Goal: Information Seeking & Learning: Find contact information

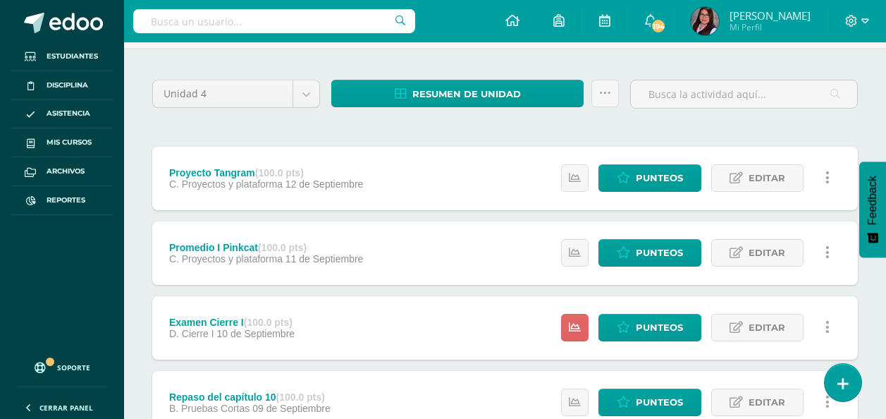
scroll to position [92, 0]
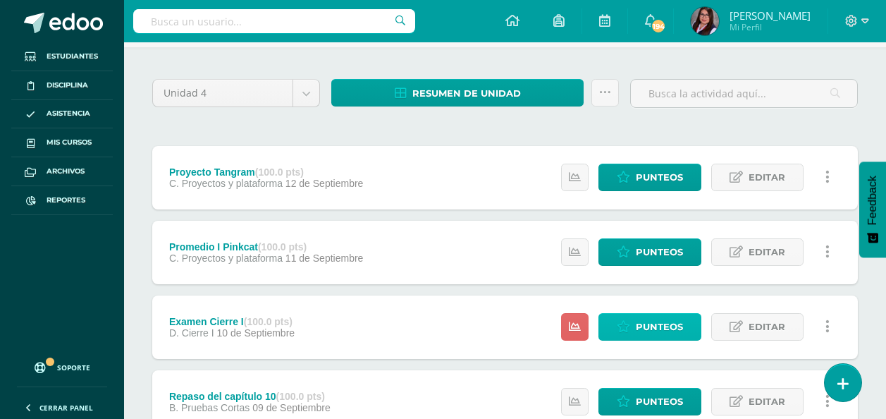
click at [693, 320] on link "Punteos" at bounding box center [650, 327] width 103 height 28
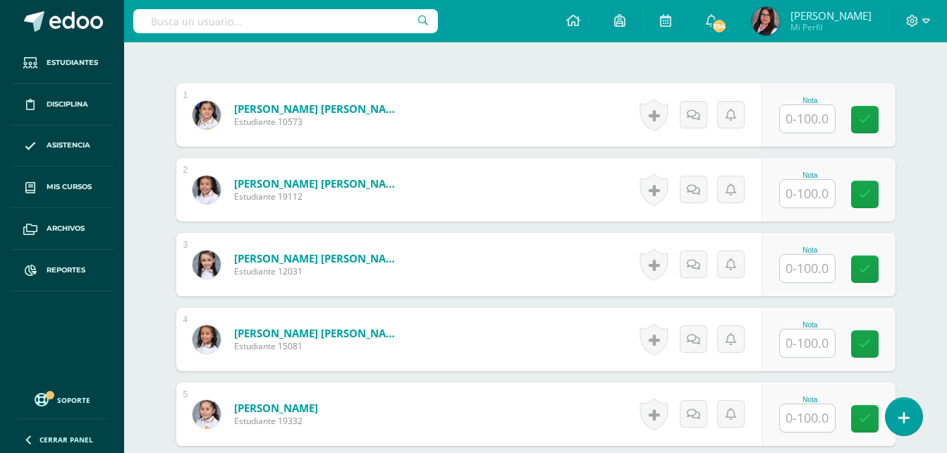
scroll to position [408, 0]
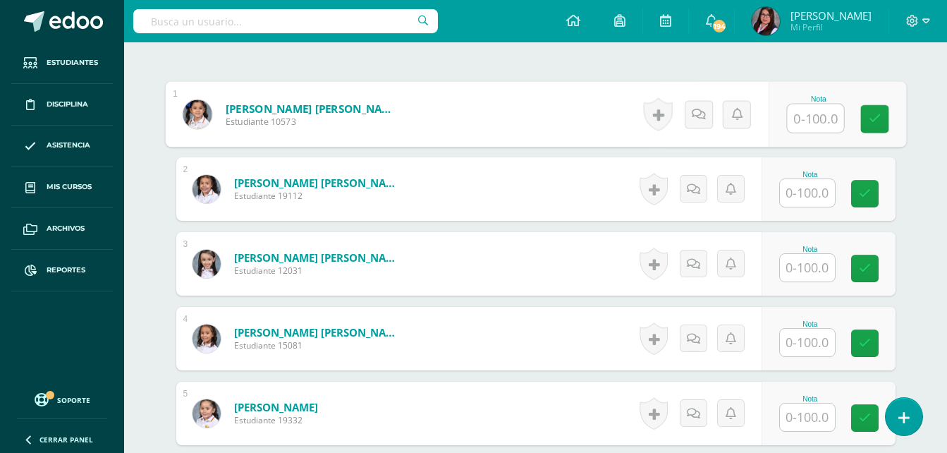
click at [809, 129] on input "text" at bounding box center [815, 118] width 56 height 28
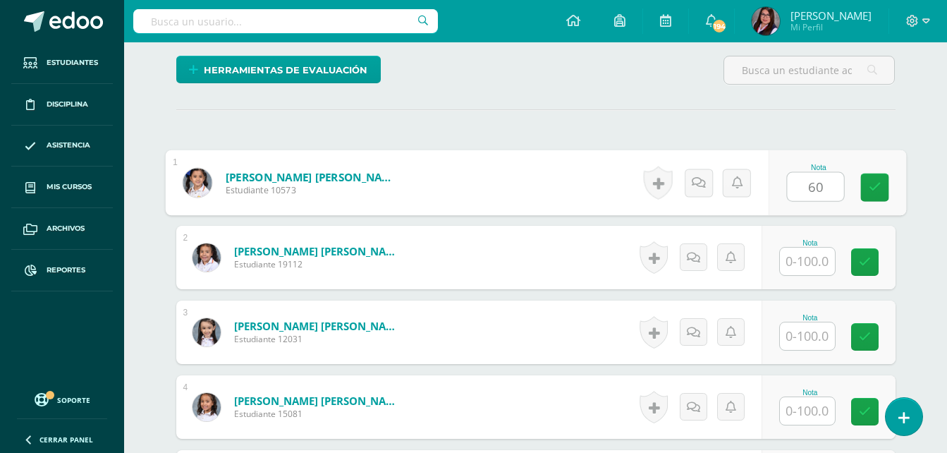
type input "60"
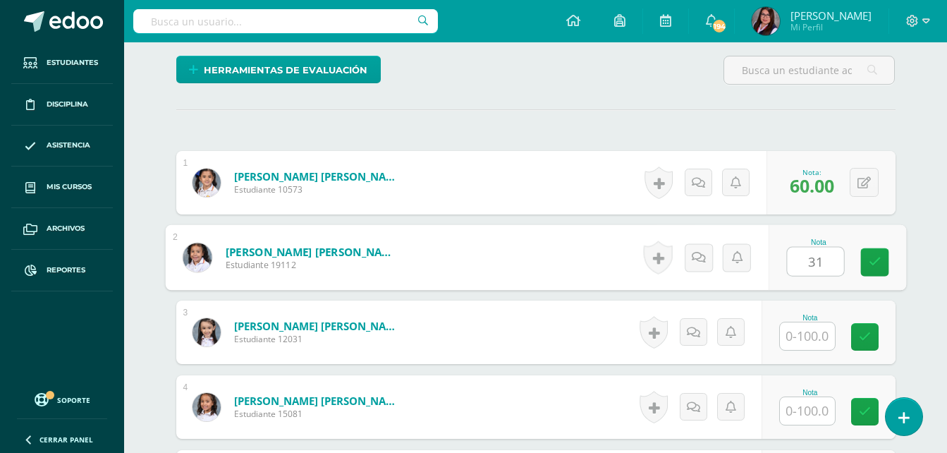
type input "31"
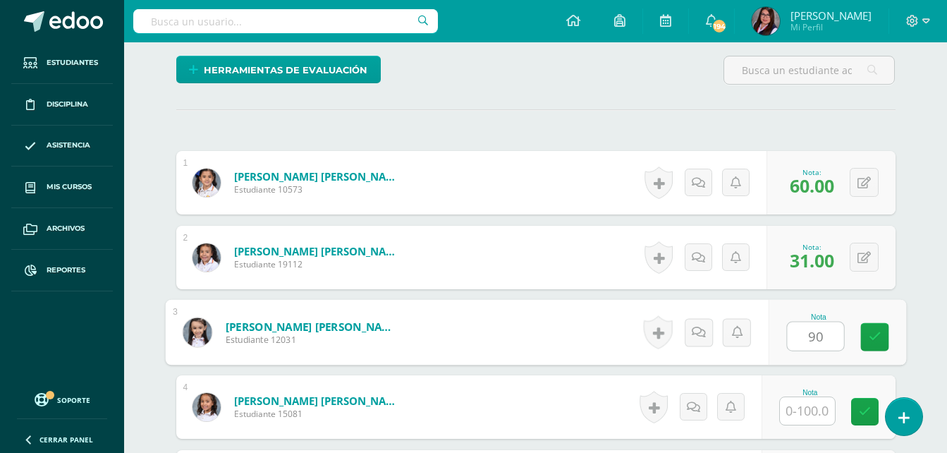
type input "90"
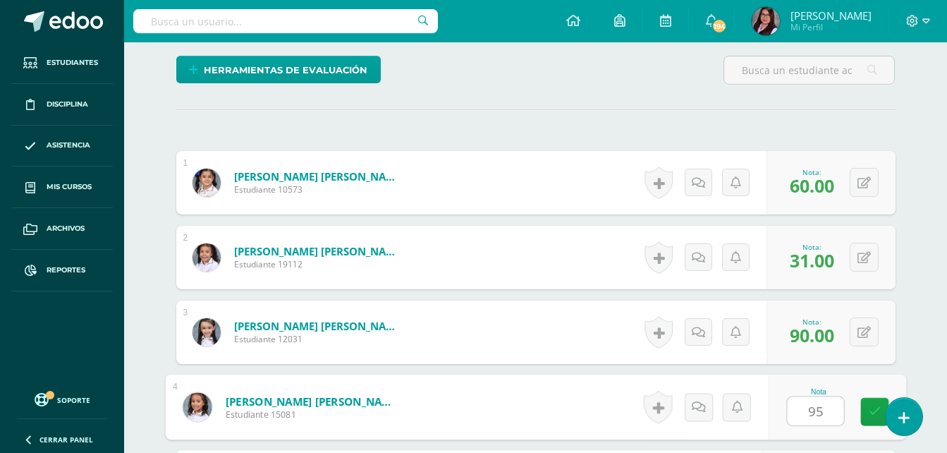
type input "95"
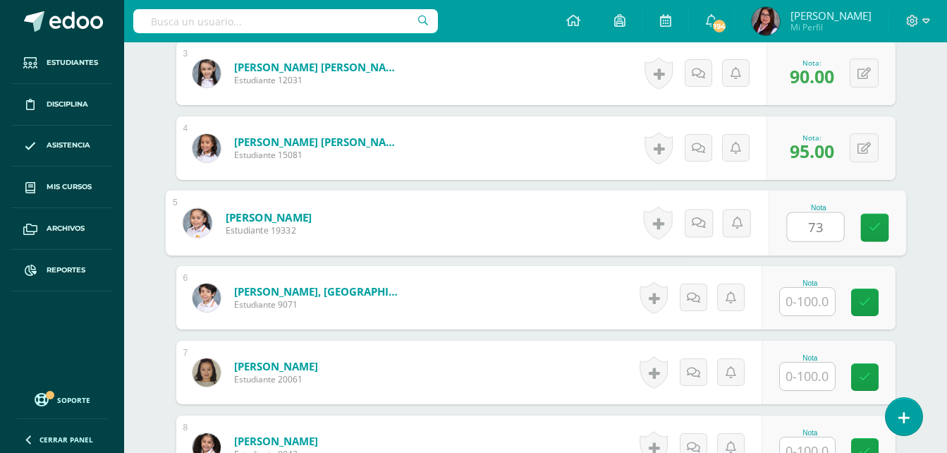
type input "73"
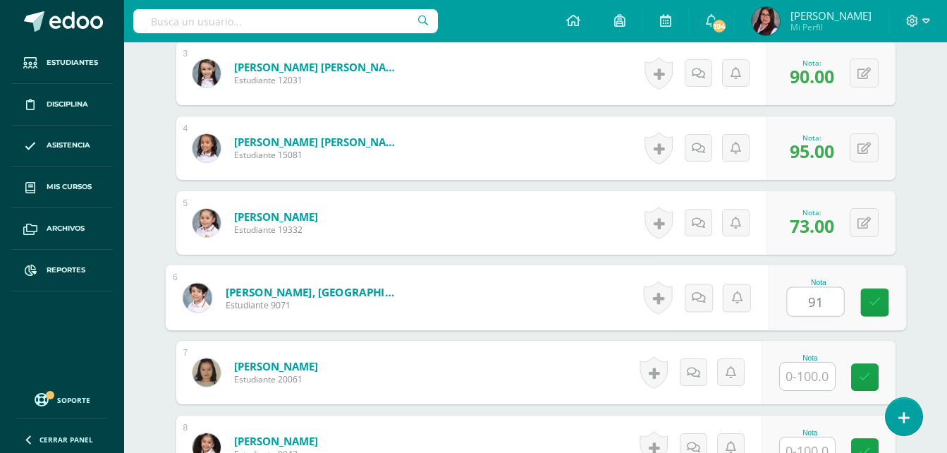
type input "91"
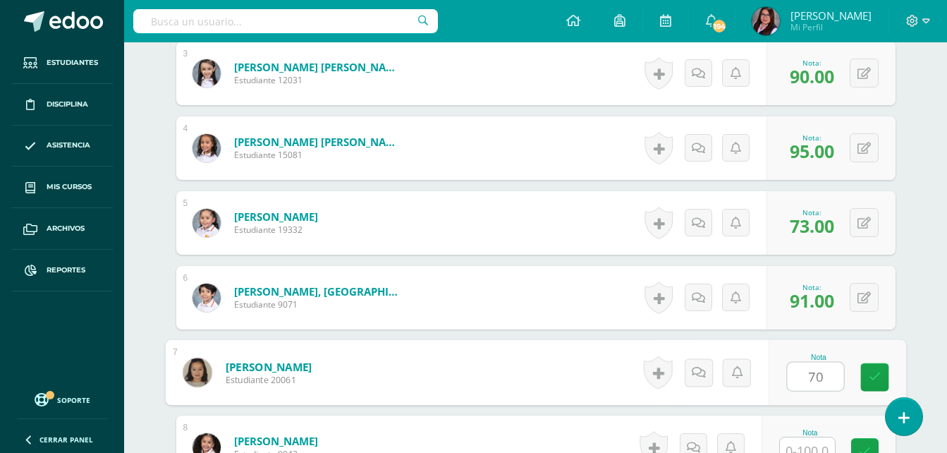
type input "70"
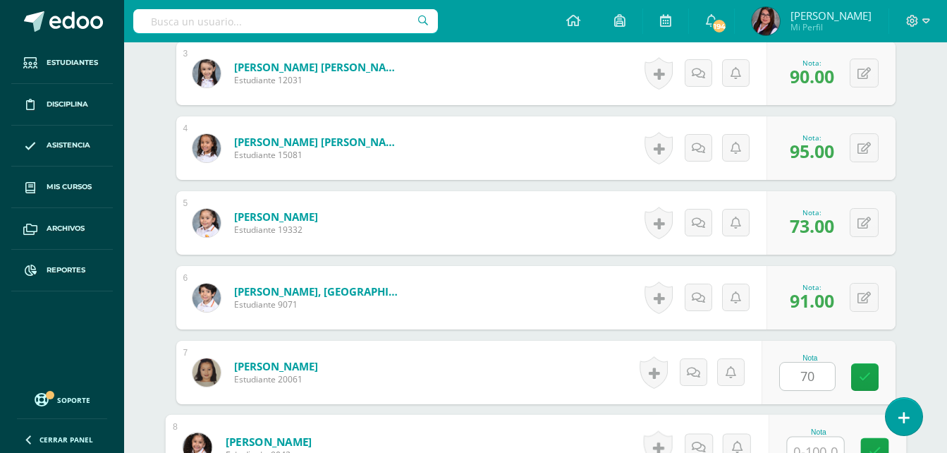
scroll to position [610, 0]
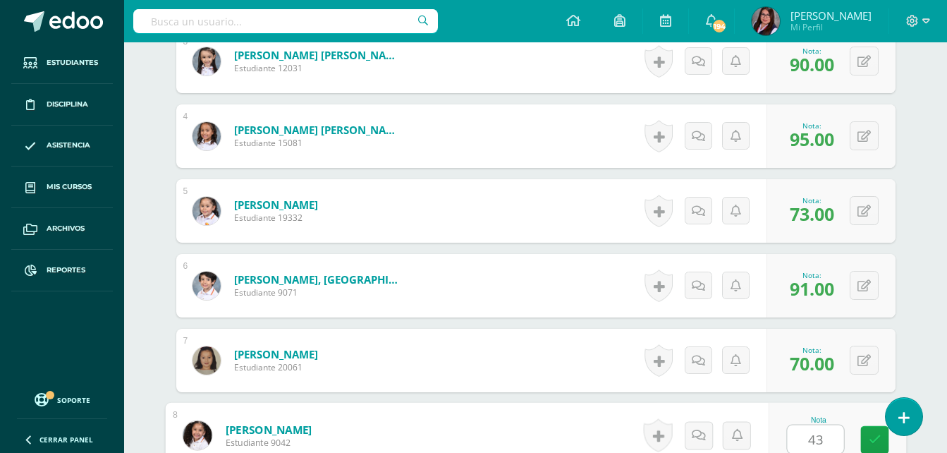
type input "43"
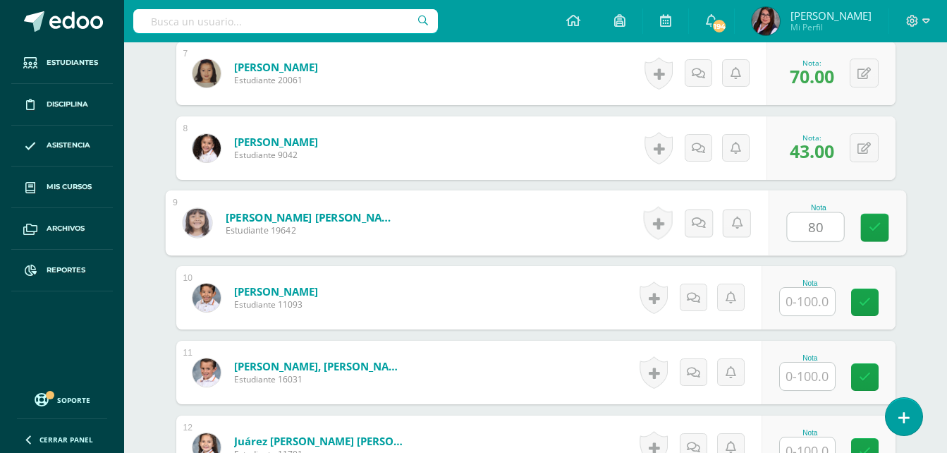
type input "80"
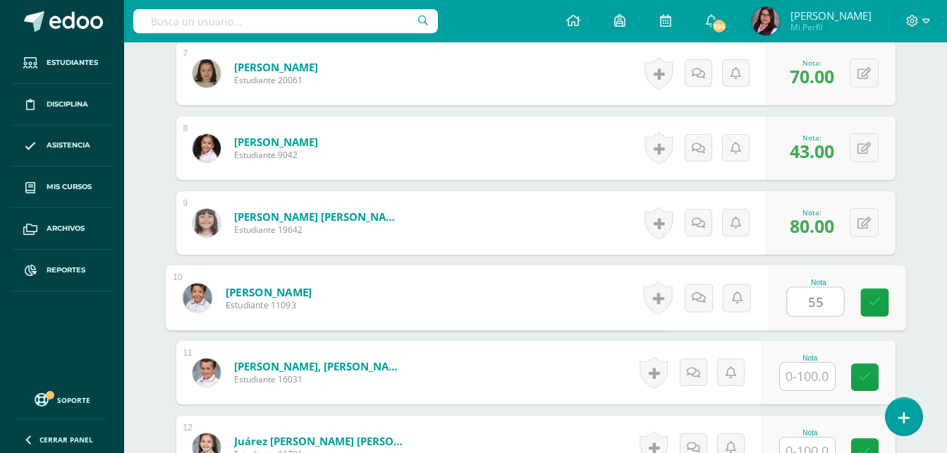
type input "55"
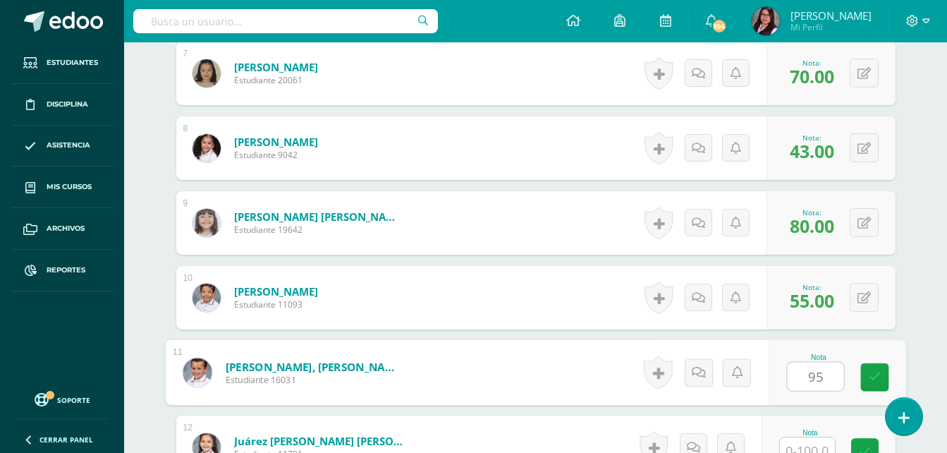
type input "95"
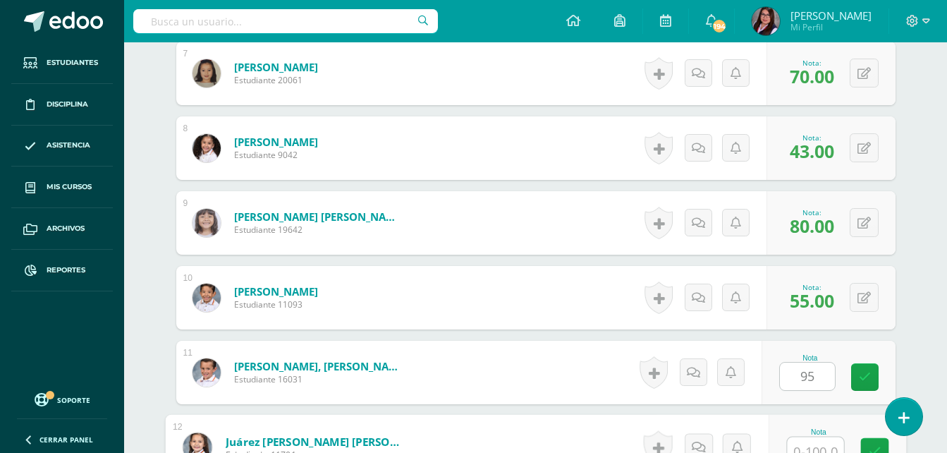
scroll to position [909, 0]
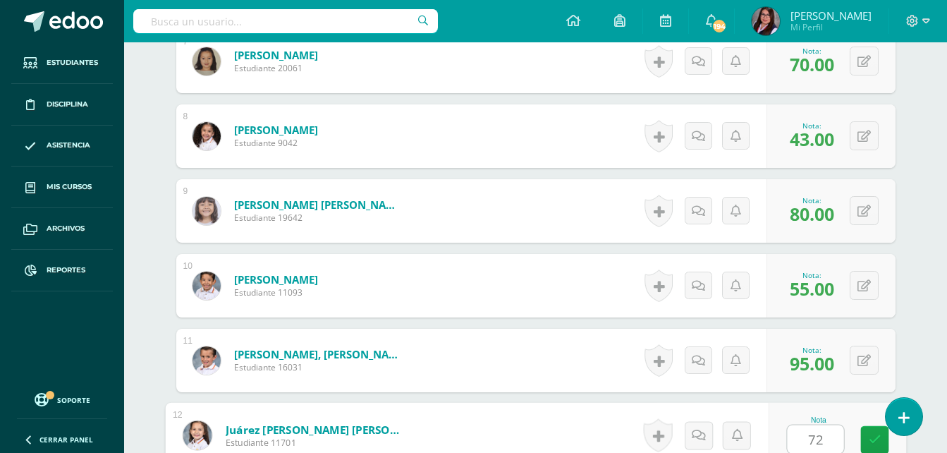
type input "72"
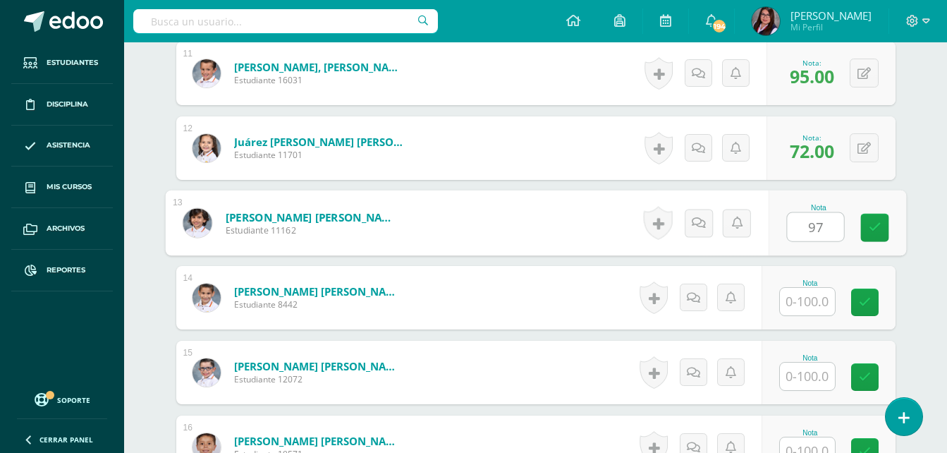
type input "97"
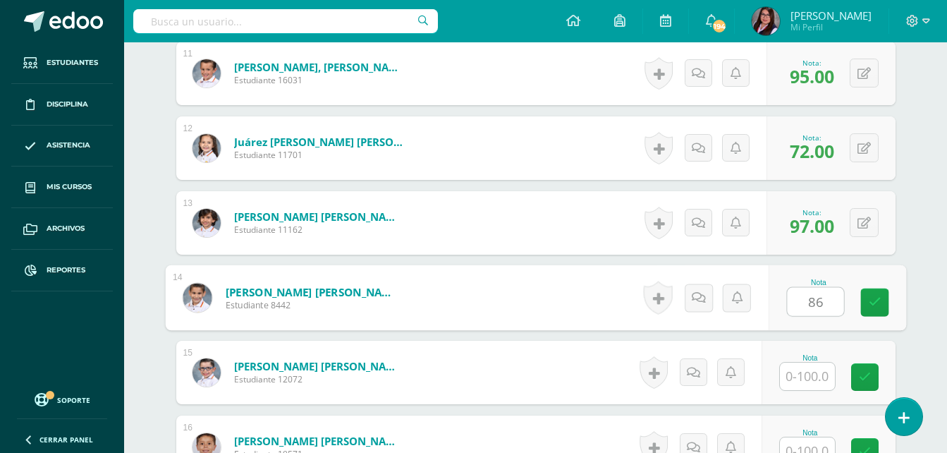
type input "86"
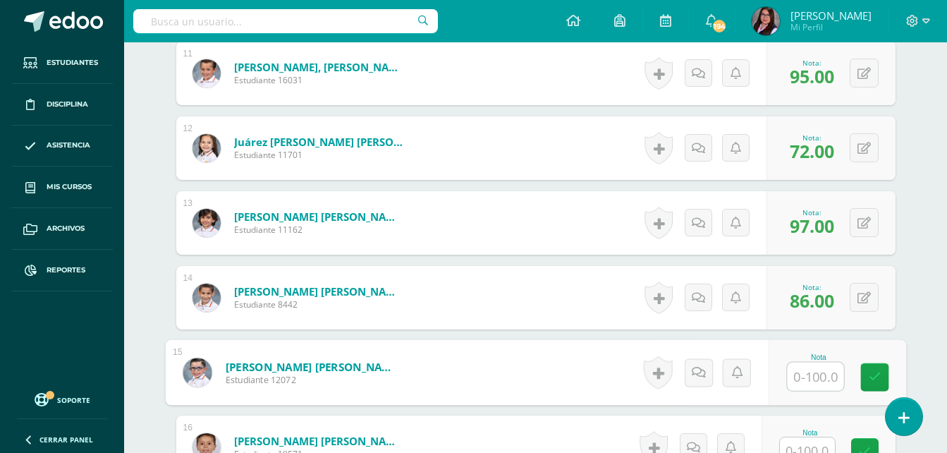
scroll to position [1208, 0]
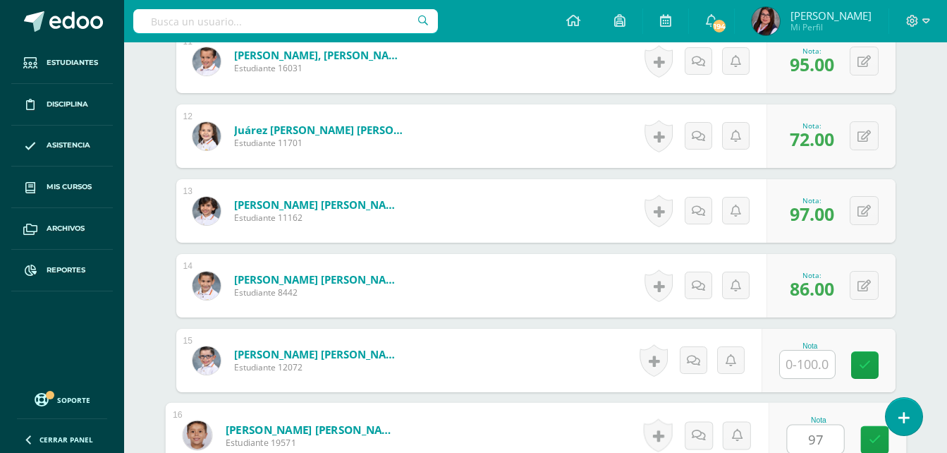
type input "97"
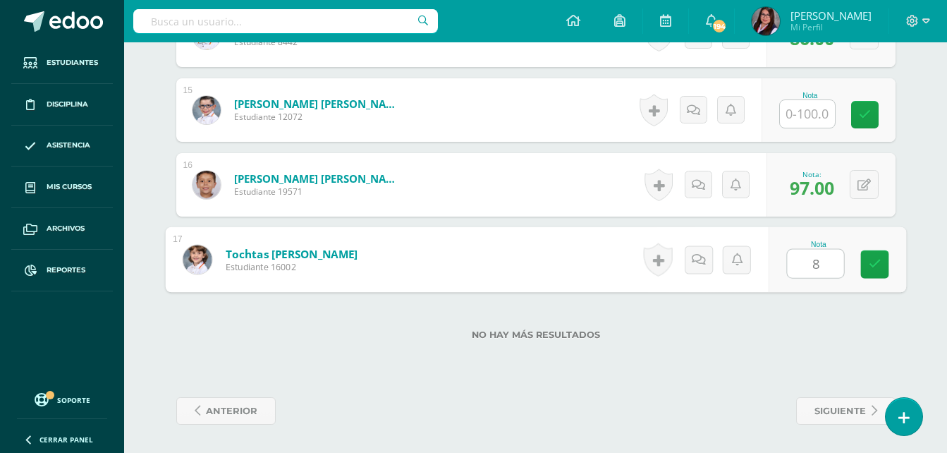
type input "87"
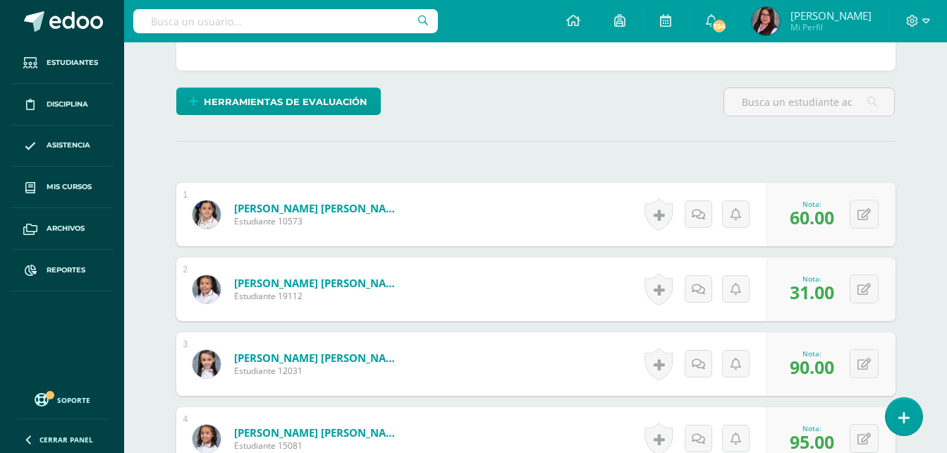
scroll to position [0, 0]
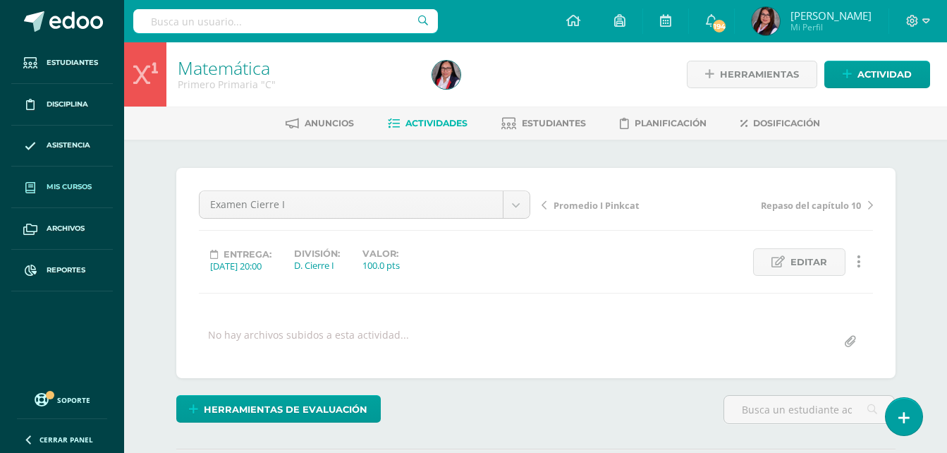
click at [65, 185] on span "Mis cursos" at bounding box center [69, 186] width 45 height 11
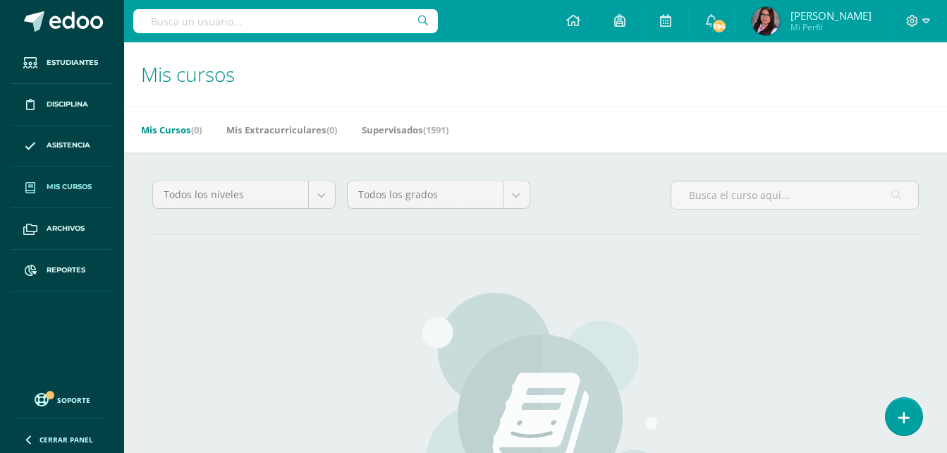
click at [257, 17] on input "text" at bounding box center [285, 21] width 305 height 24
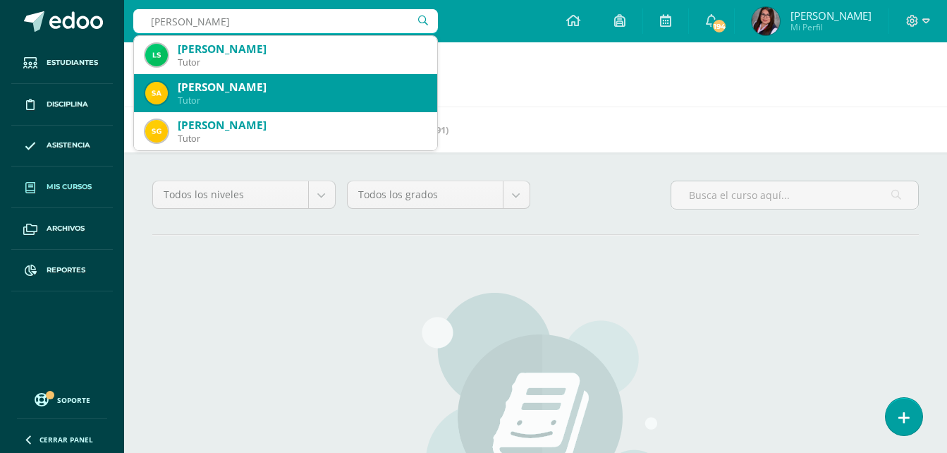
type input "[PERSON_NAME]"
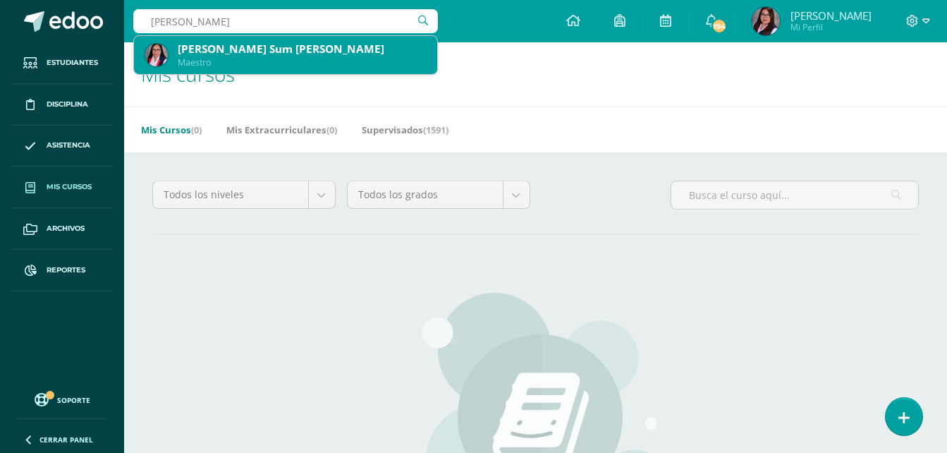
click at [231, 53] on div "[PERSON_NAME] Sum [PERSON_NAME]" at bounding box center [302, 49] width 248 height 15
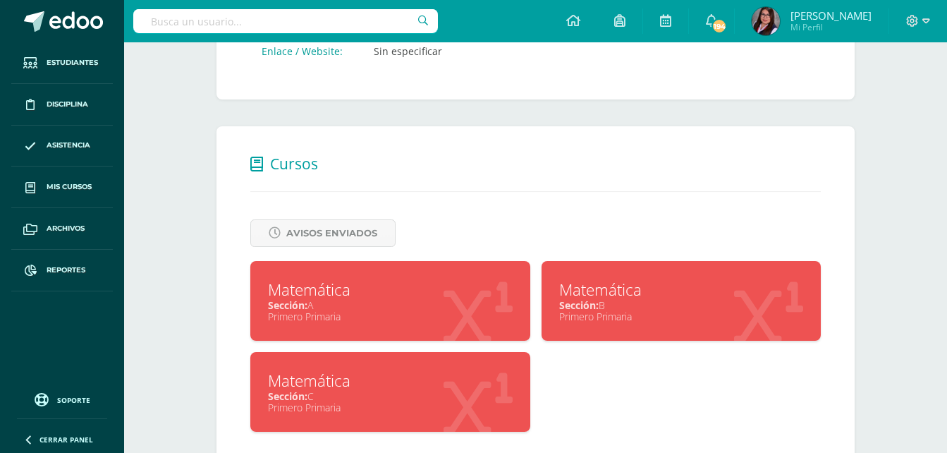
scroll to position [486, 0]
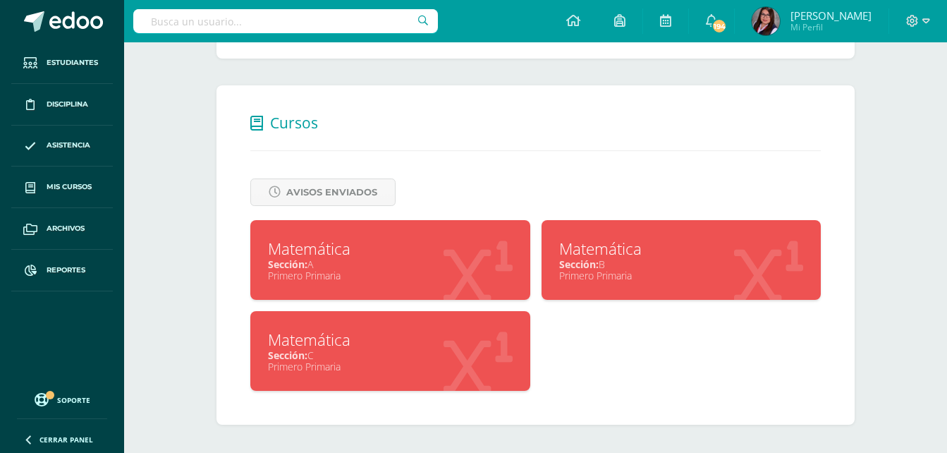
click at [477, 281] on div "Primero Primaria" at bounding box center [390, 275] width 245 height 13
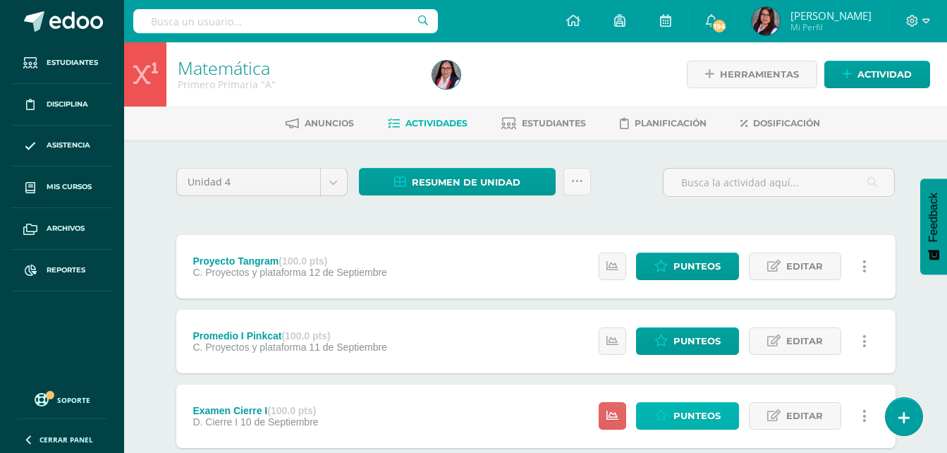
click at [703, 422] on span "Punteos" at bounding box center [696, 416] width 47 height 26
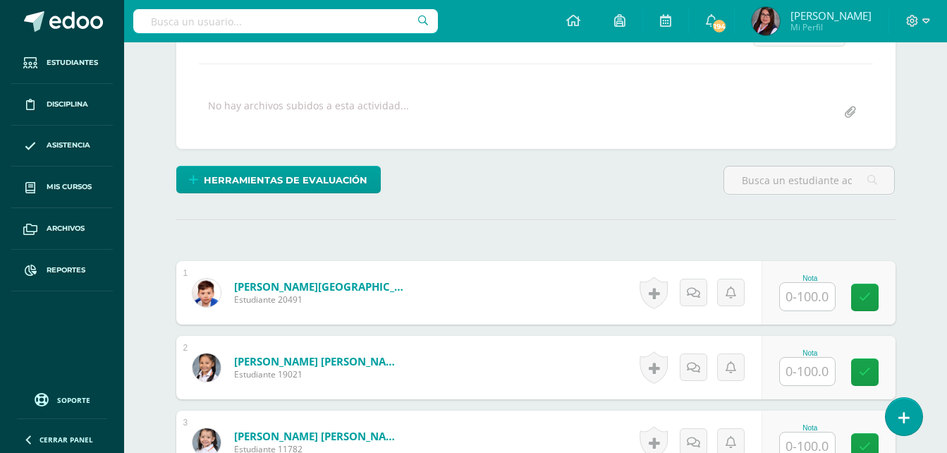
scroll to position [231, 0]
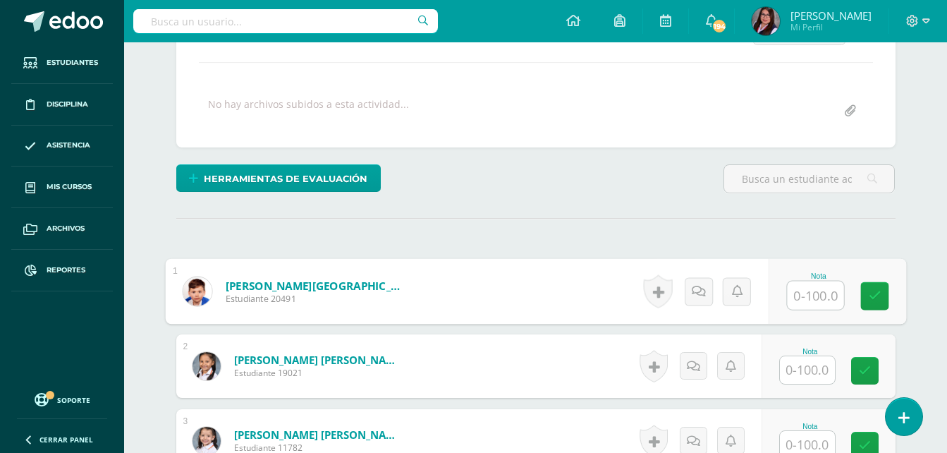
click at [815, 293] on input "text" at bounding box center [815, 295] width 56 height 28
type input "73"
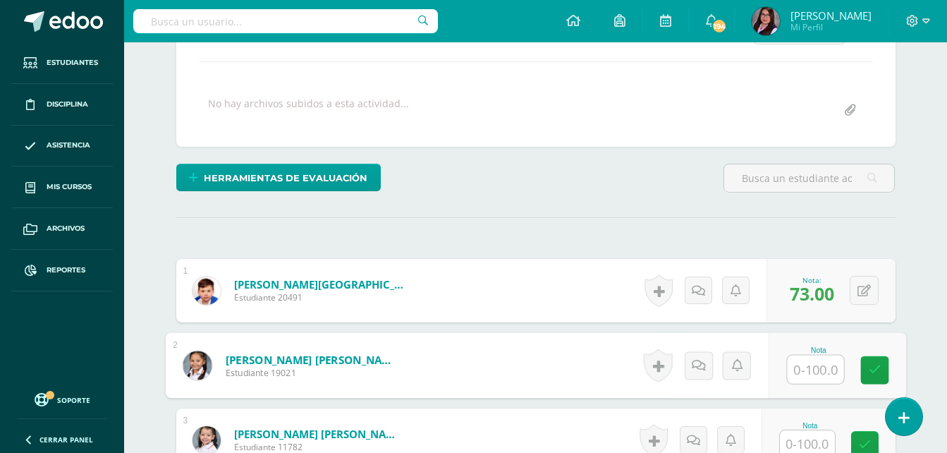
scroll to position [232, 0]
type input "70"
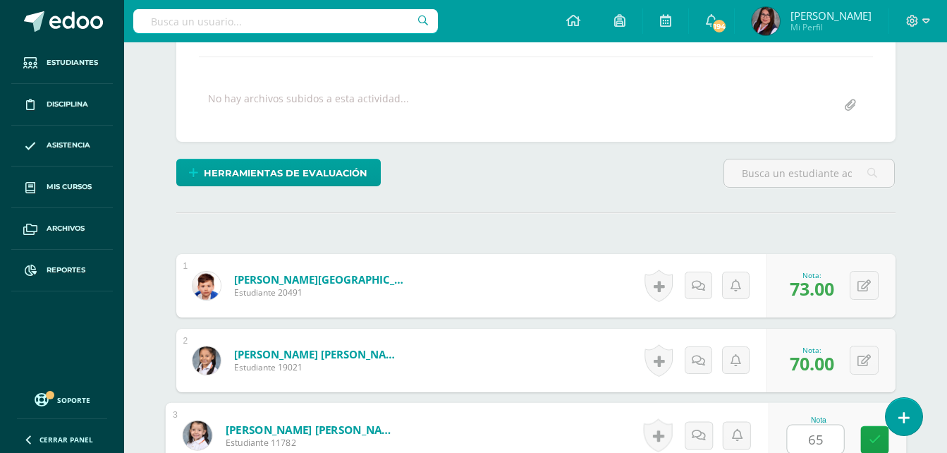
type input "65"
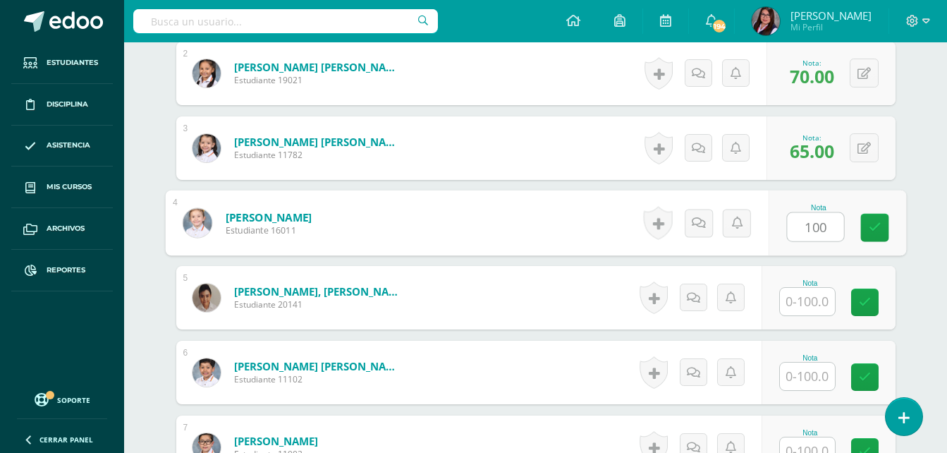
type input "100"
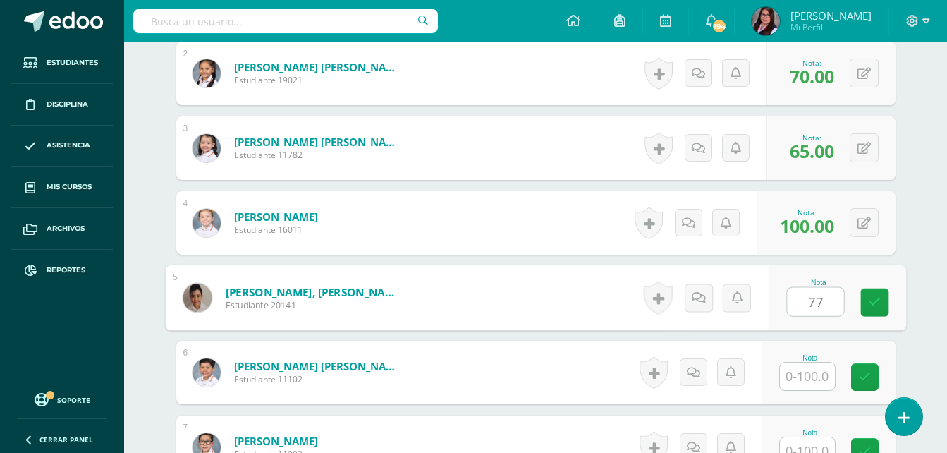
type input "77"
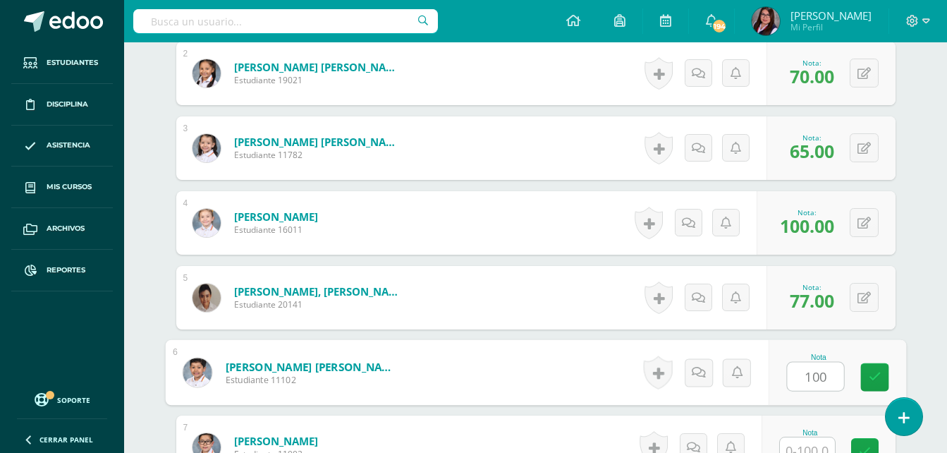
type input "100"
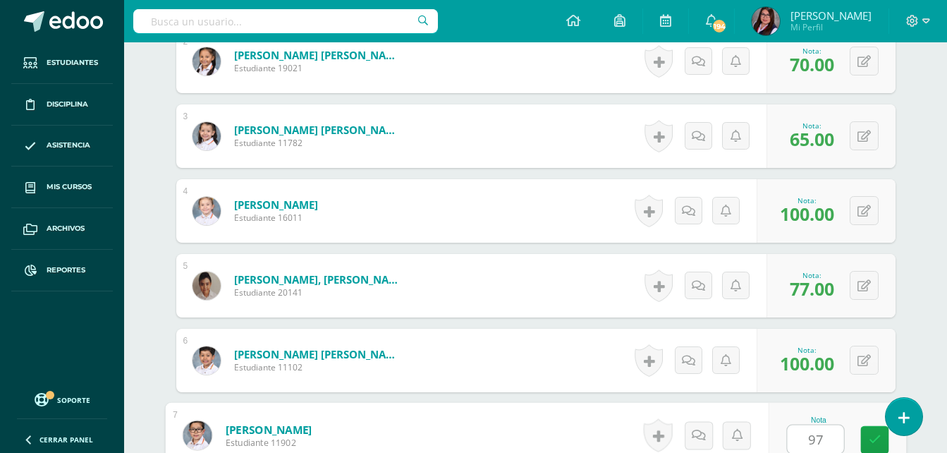
type input "97"
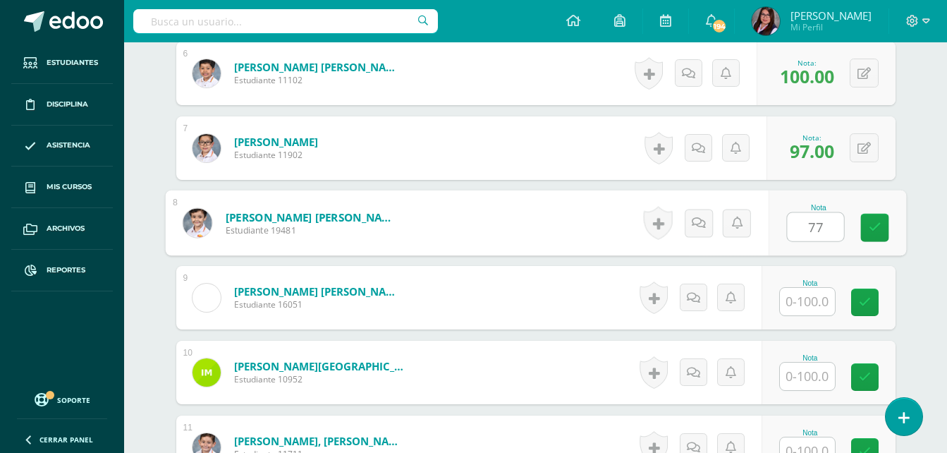
type input "77"
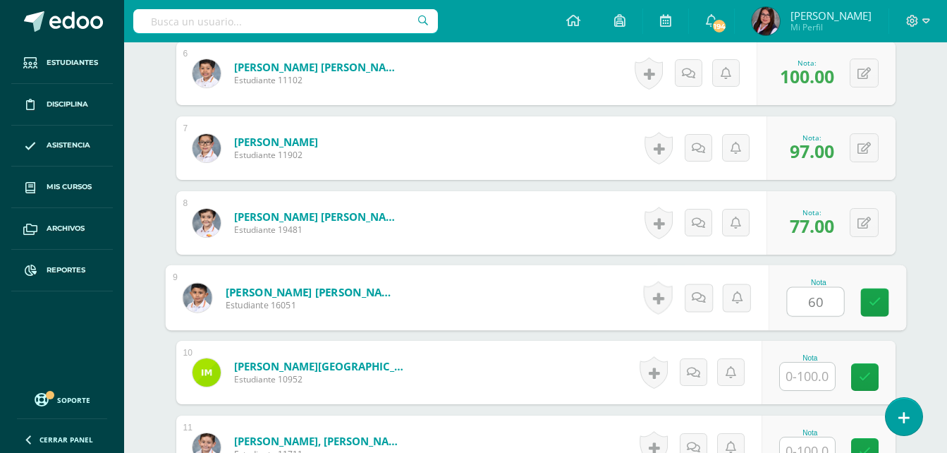
type input "60"
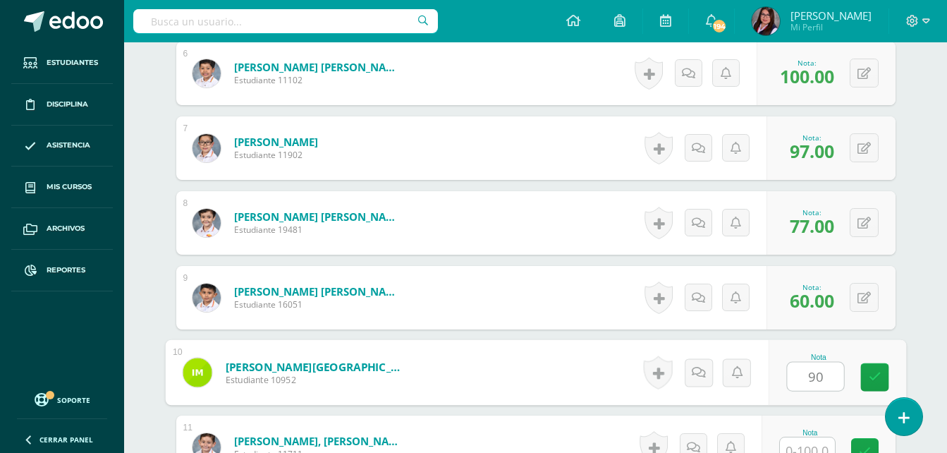
type input "90"
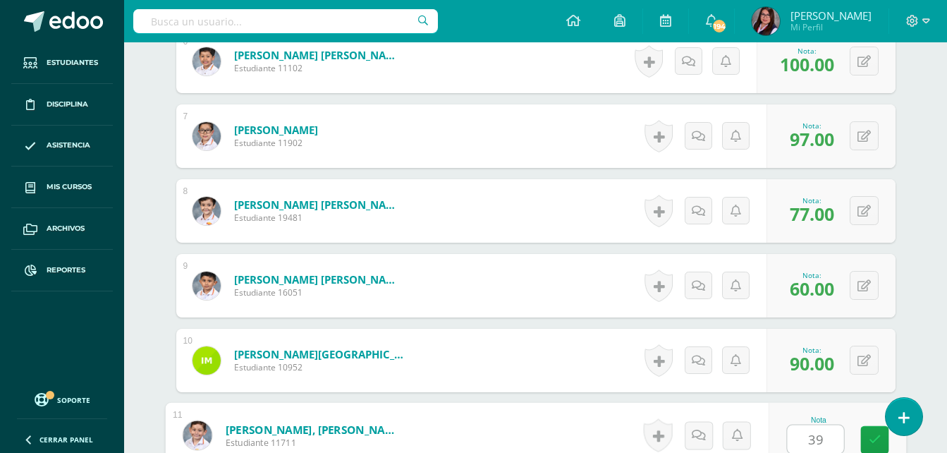
type input "39"
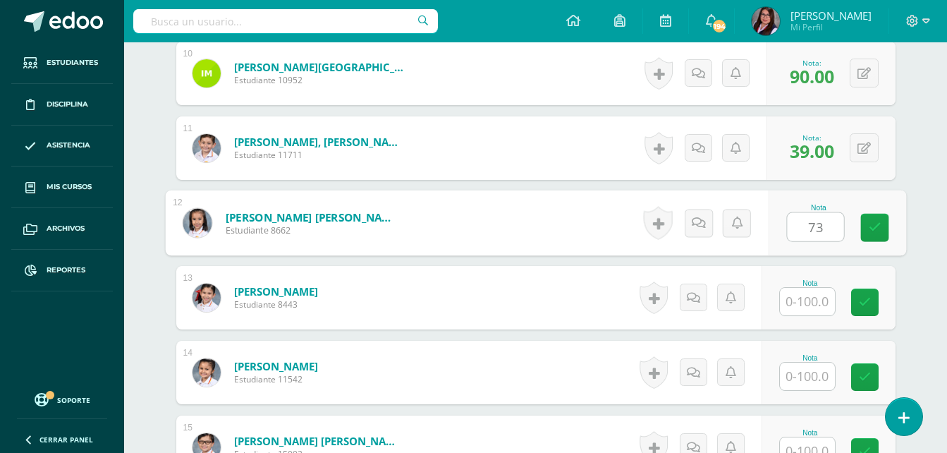
type input "73"
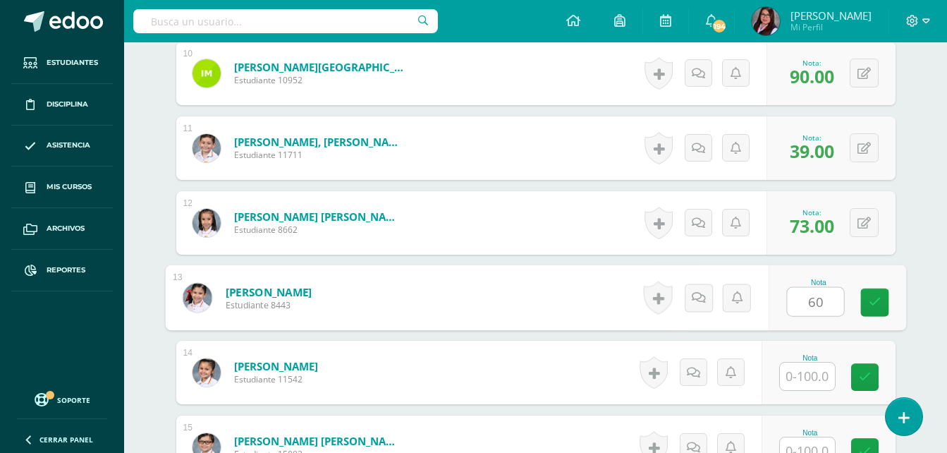
type input "60"
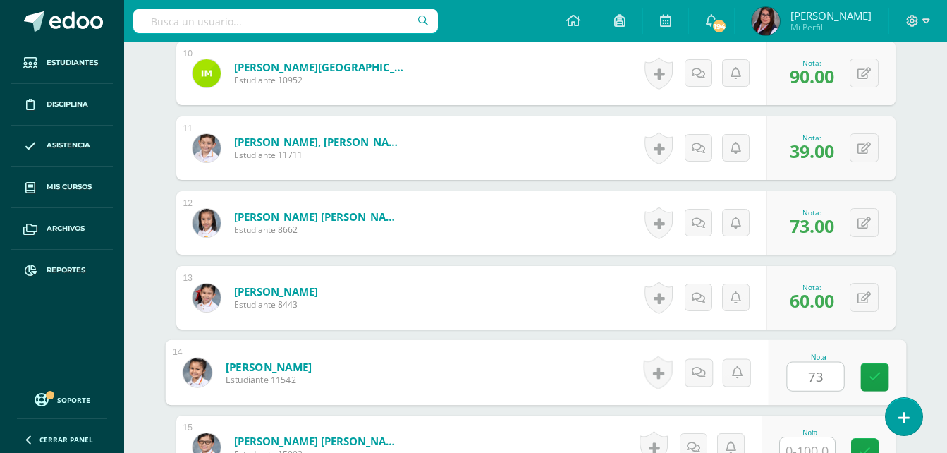
type input "73"
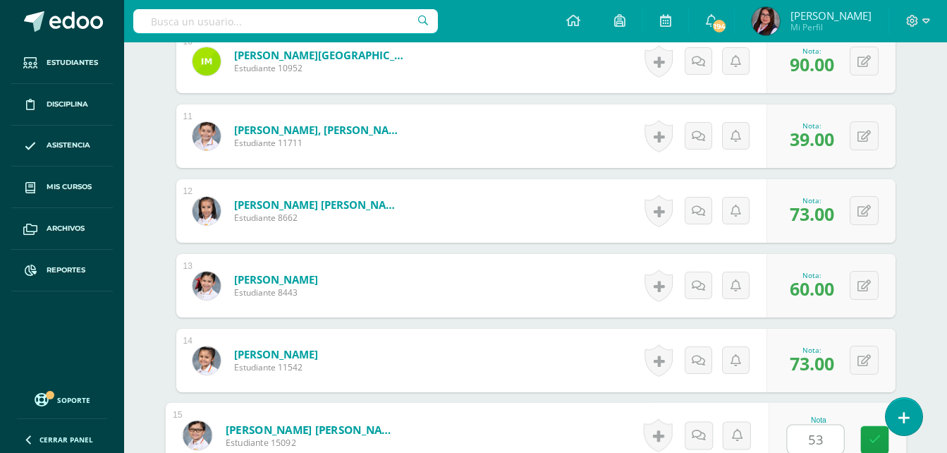
type input "53"
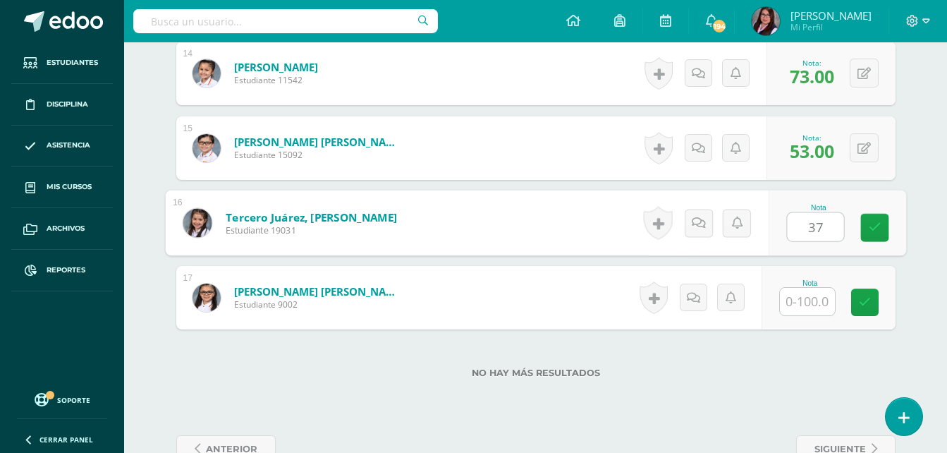
type input "37"
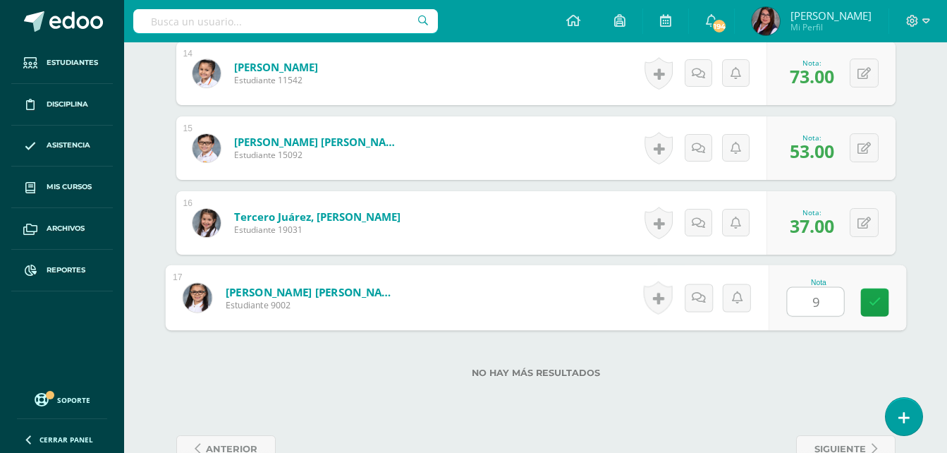
type input "94"
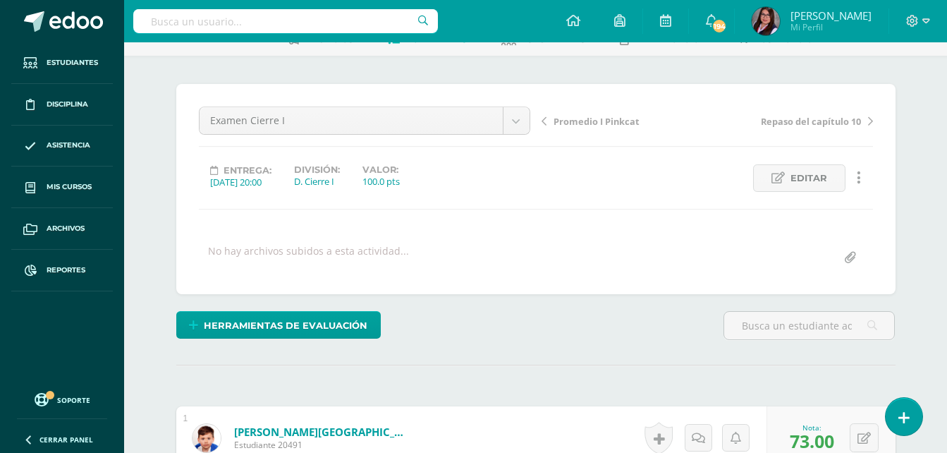
scroll to position [0, 0]
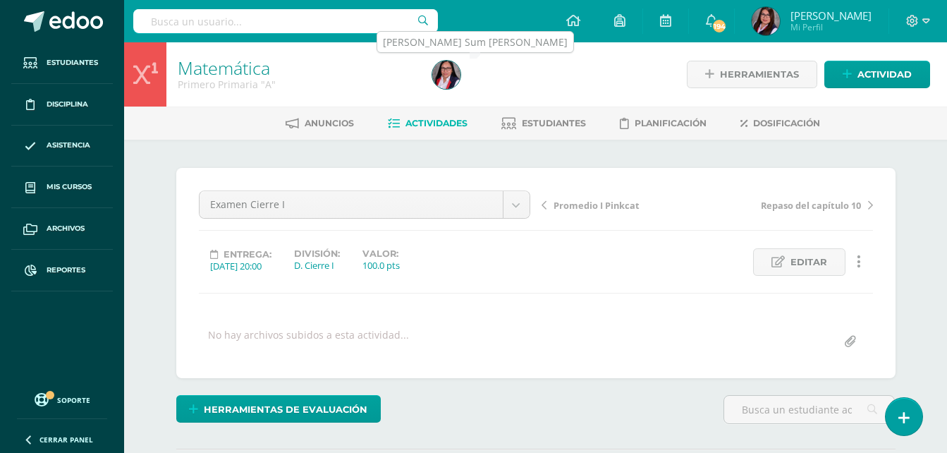
click at [449, 75] on img at bounding box center [446, 75] width 28 height 28
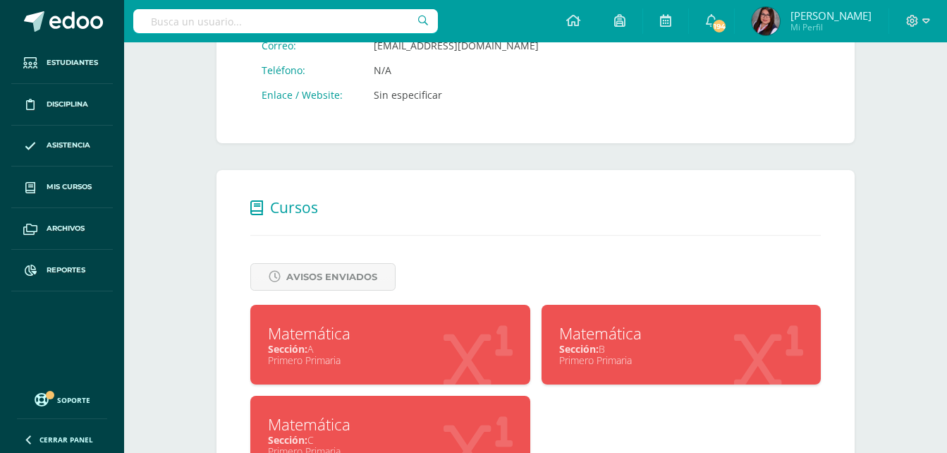
scroll to position [402, 0]
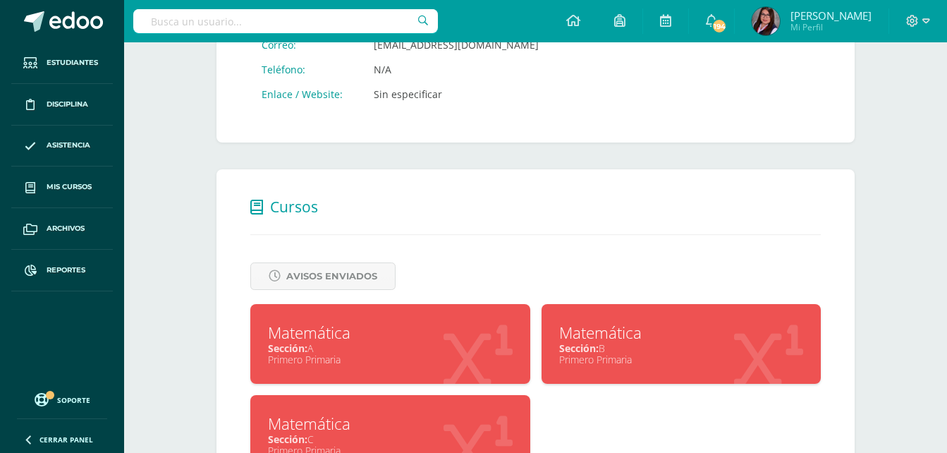
click at [633, 331] on div "Matemática" at bounding box center [681, 333] width 245 height 22
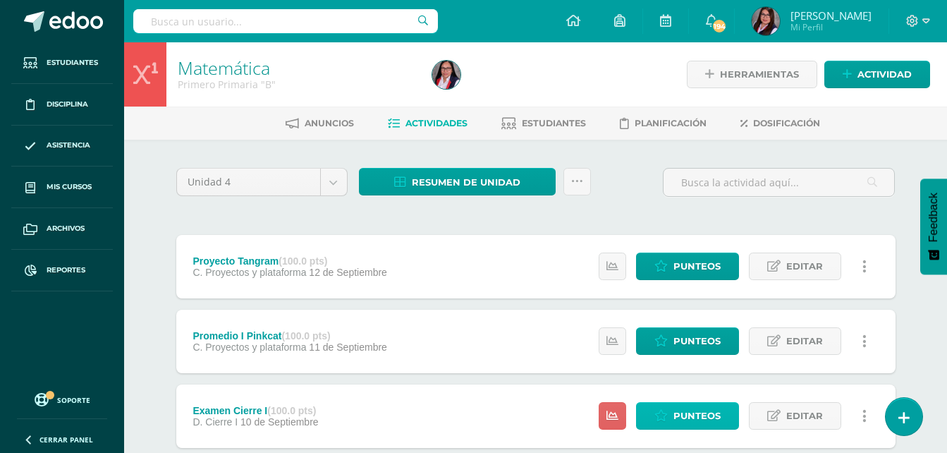
click at [665, 420] on icon at bounding box center [660, 416] width 13 height 12
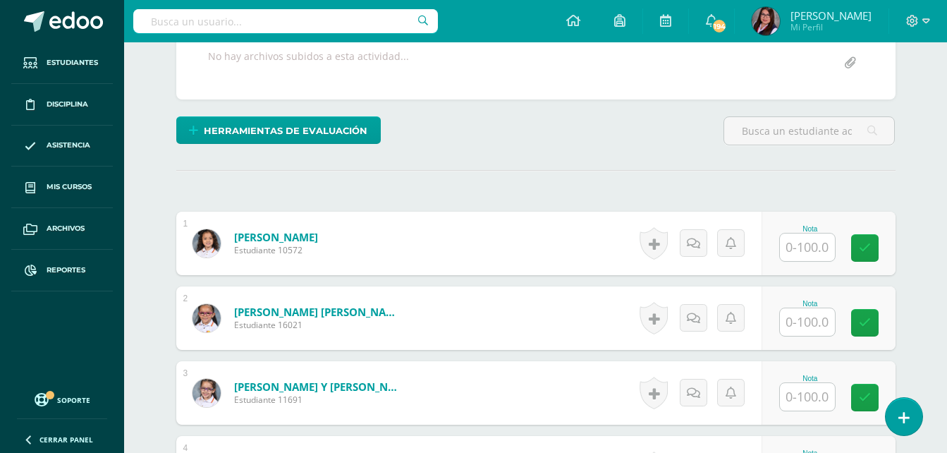
scroll to position [279, 0]
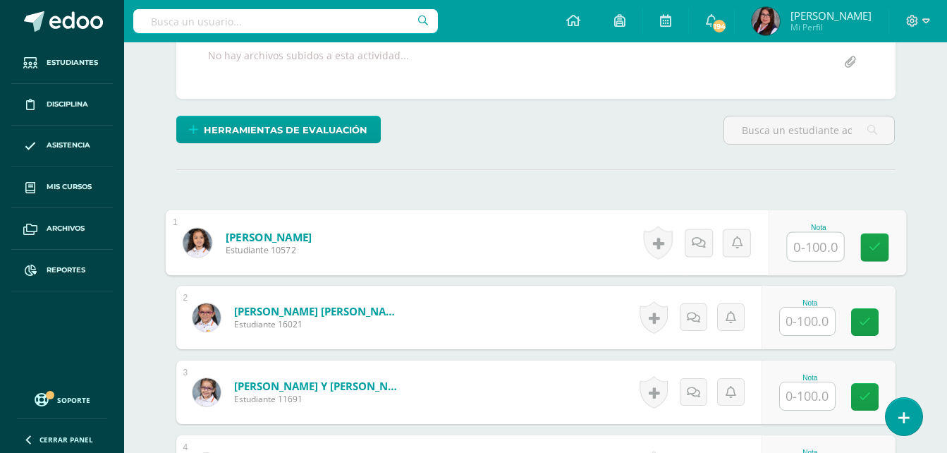
click at [804, 237] on input "text" at bounding box center [815, 247] width 56 height 28
type input "56"
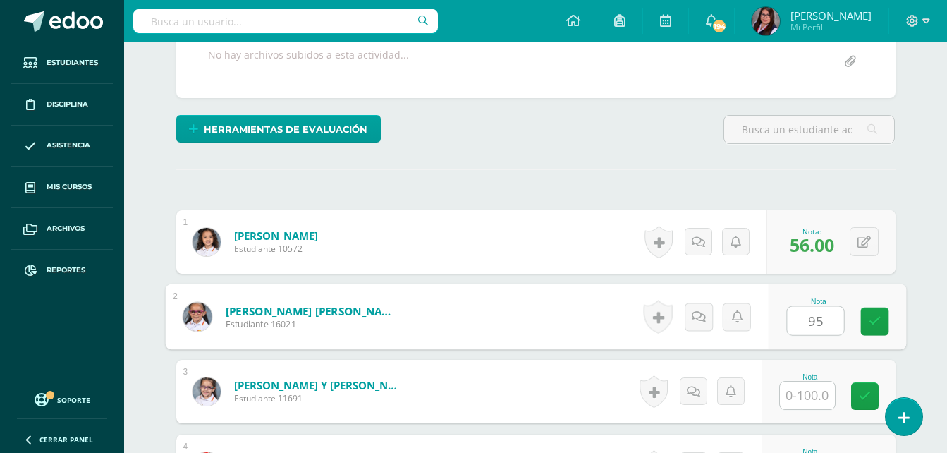
type input "95"
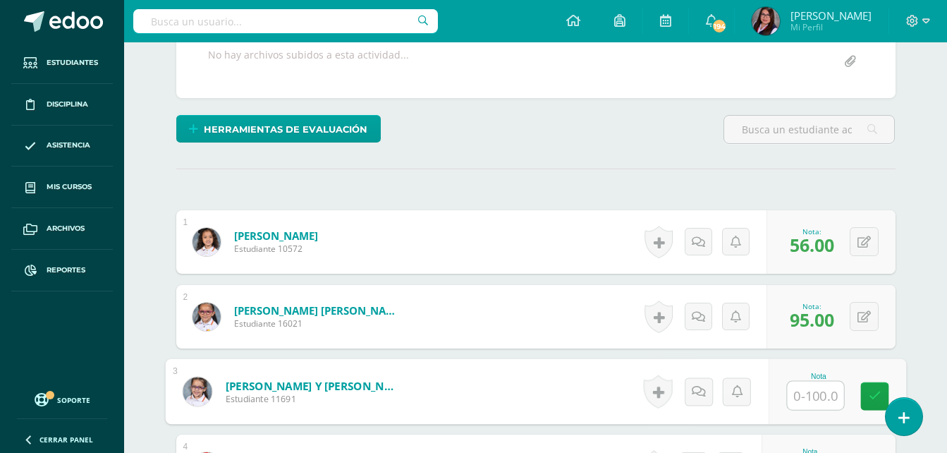
scroll to position [523, 0]
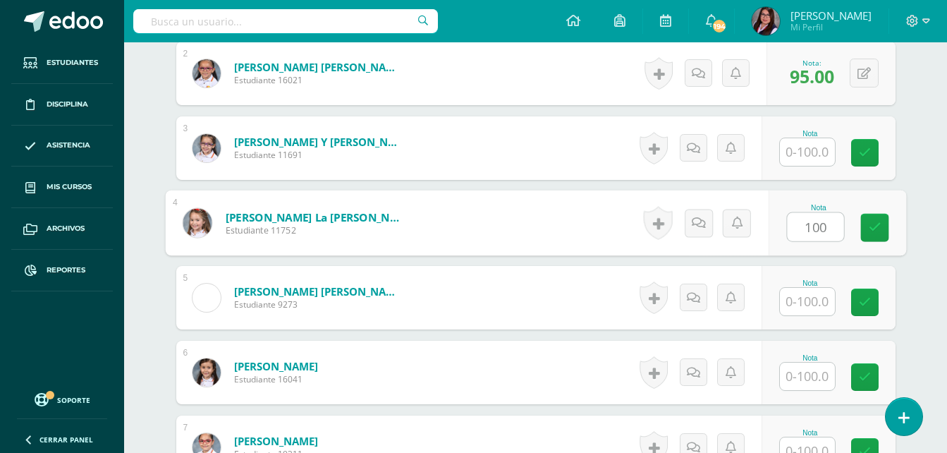
type input "100"
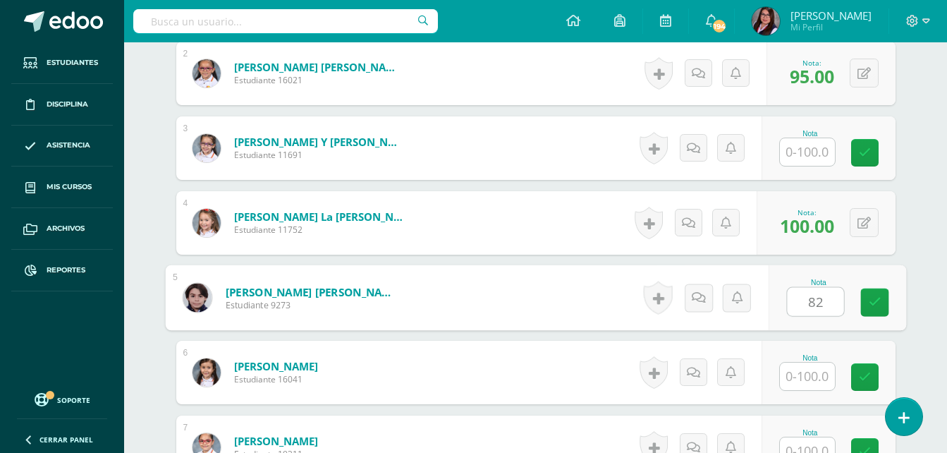
type input "82"
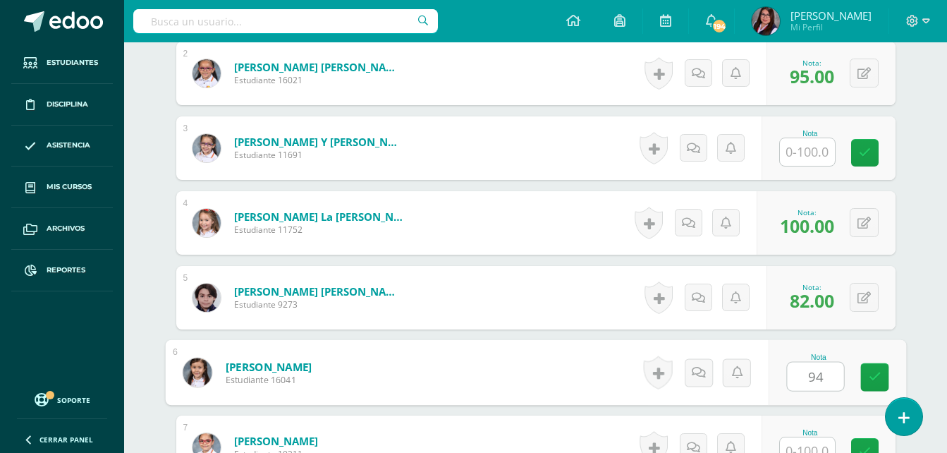
type input "94"
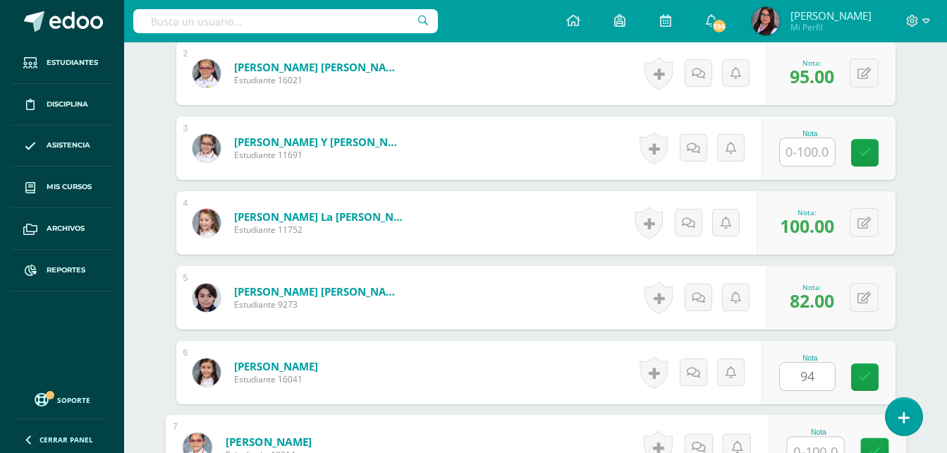
scroll to position [535, 0]
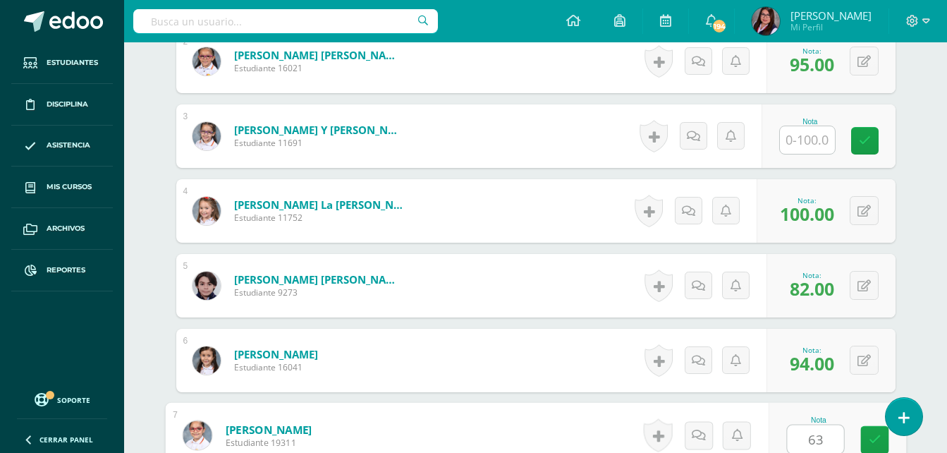
type input "63"
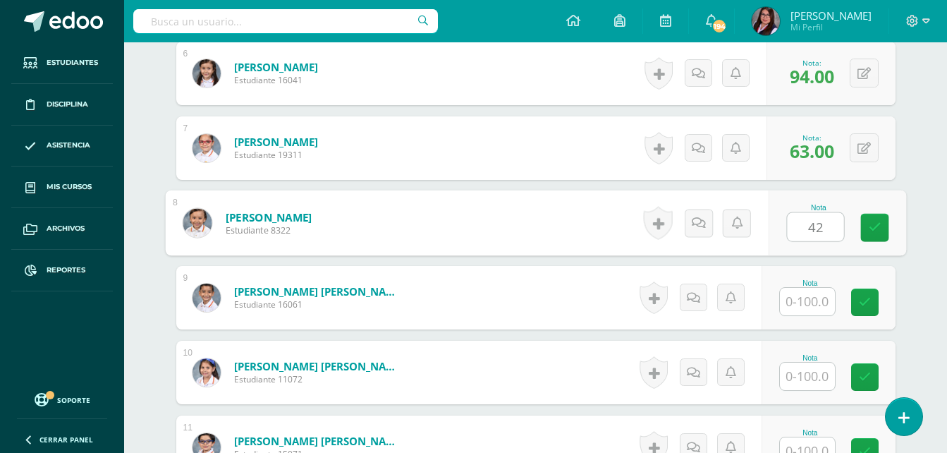
type input "42"
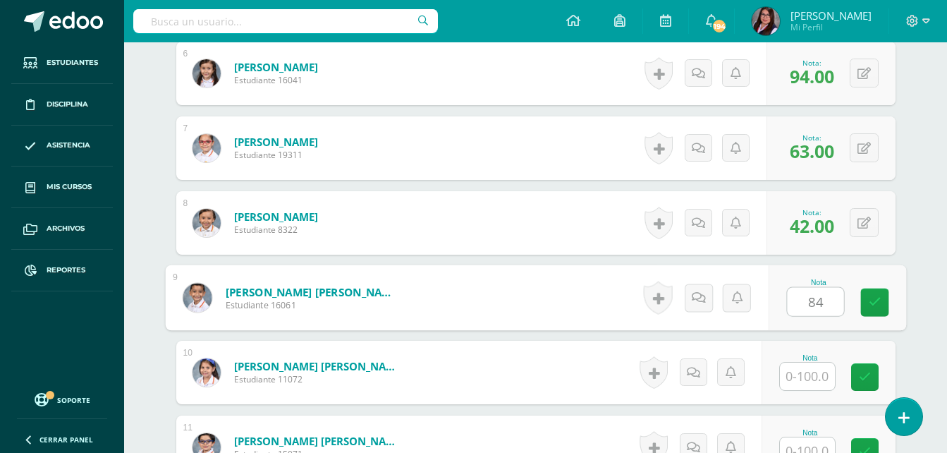
type input "84"
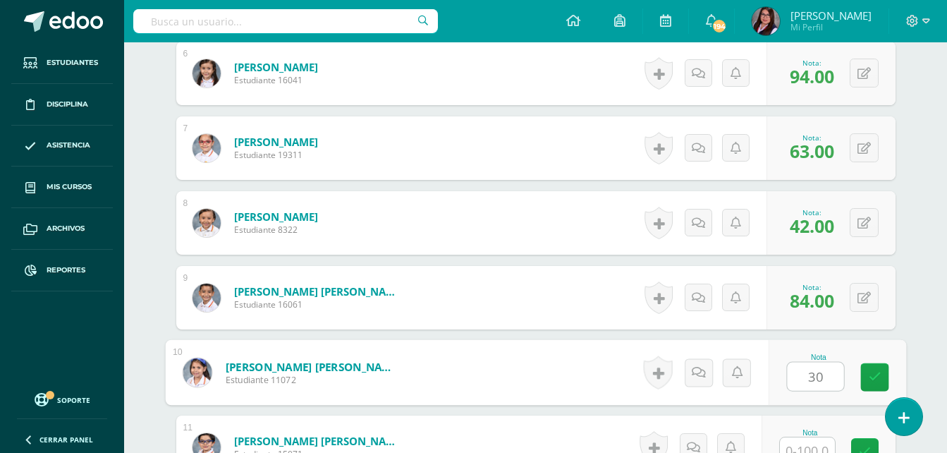
type input "30"
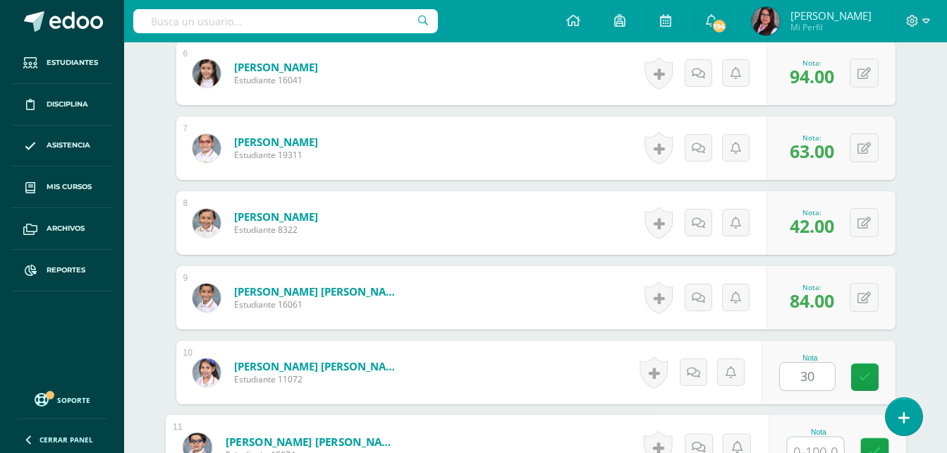
scroll to position [834, 0]
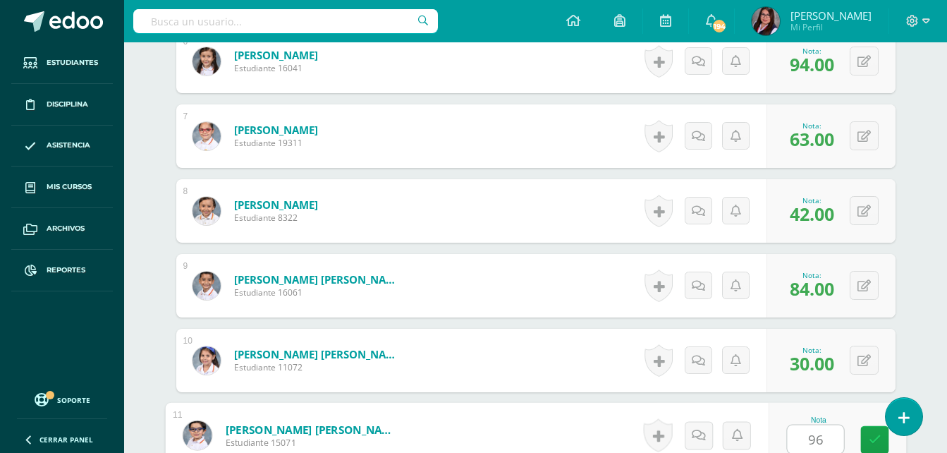
type input "96"
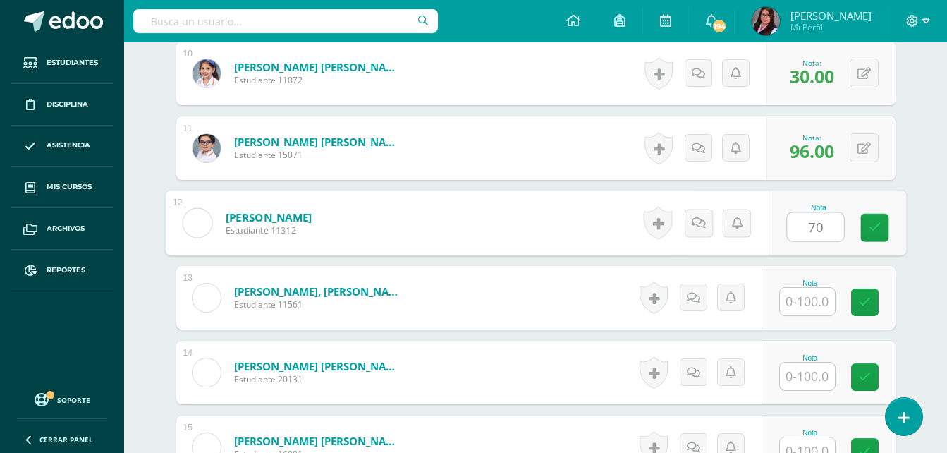
type input "70"
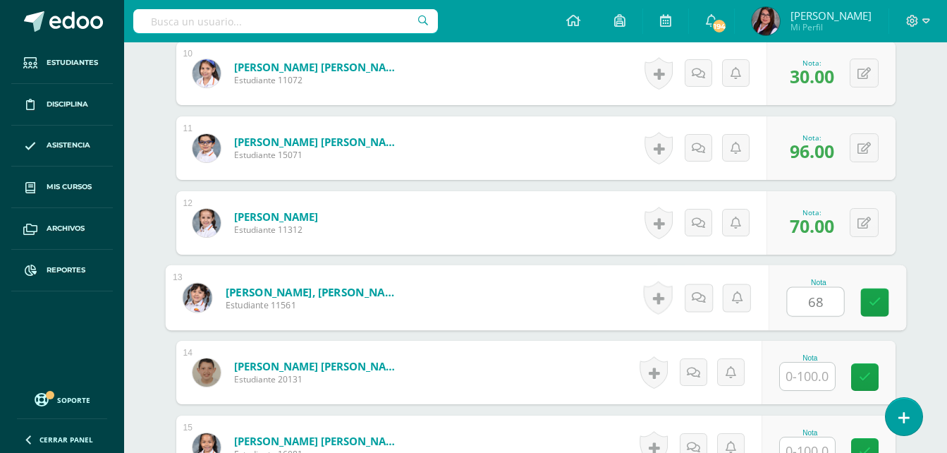
type input "68"
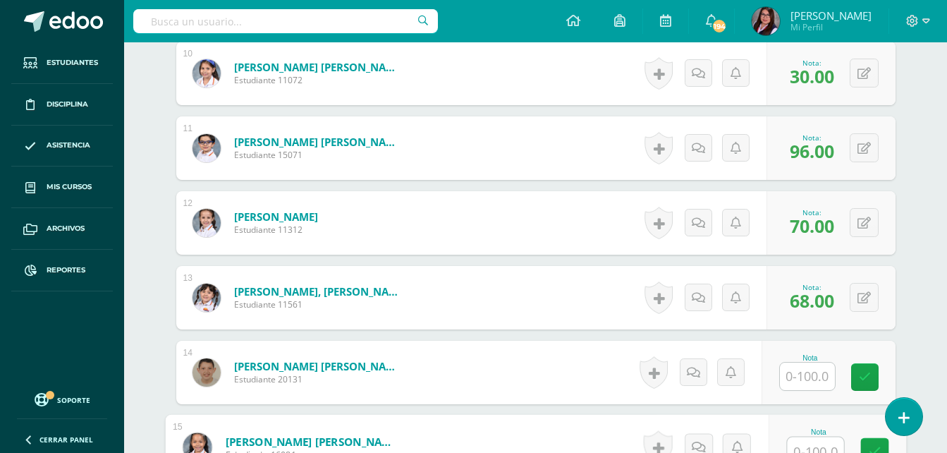
scroll to position [1133, 0]
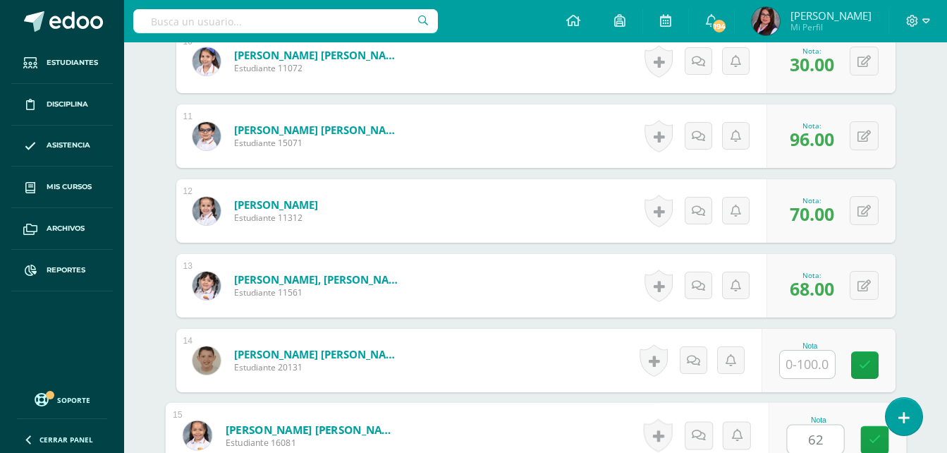
type input "62"
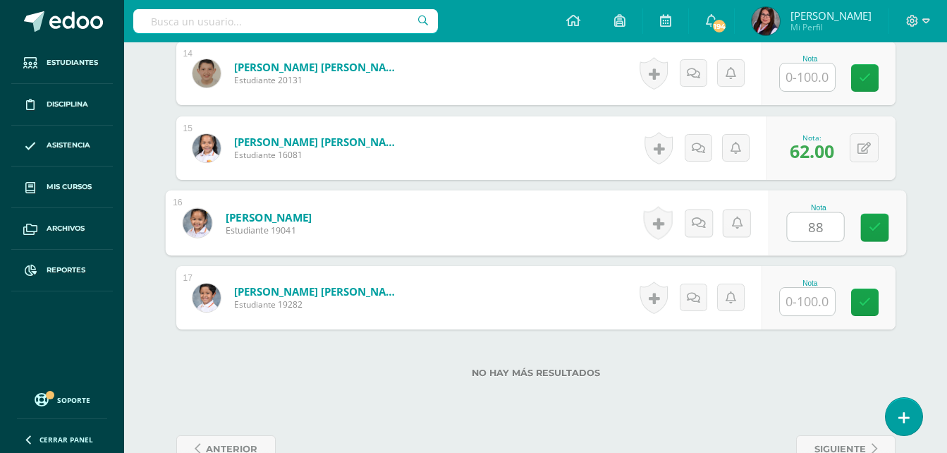
type input "88"
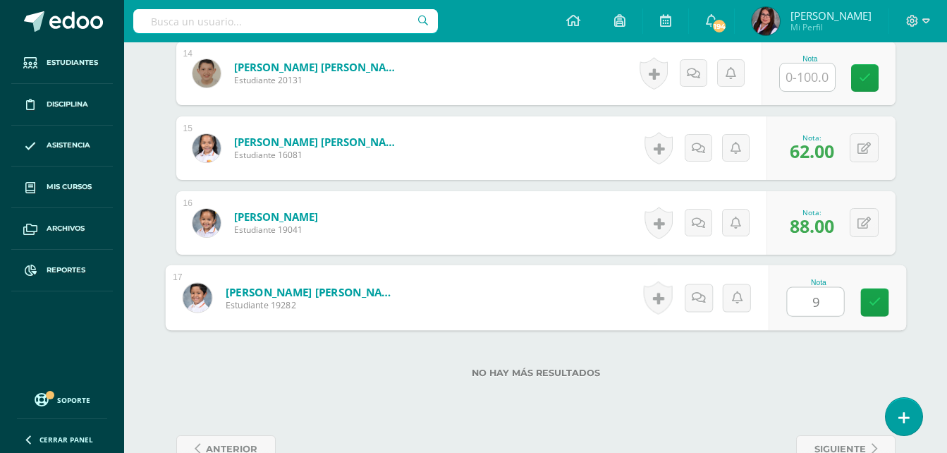
type input "94"
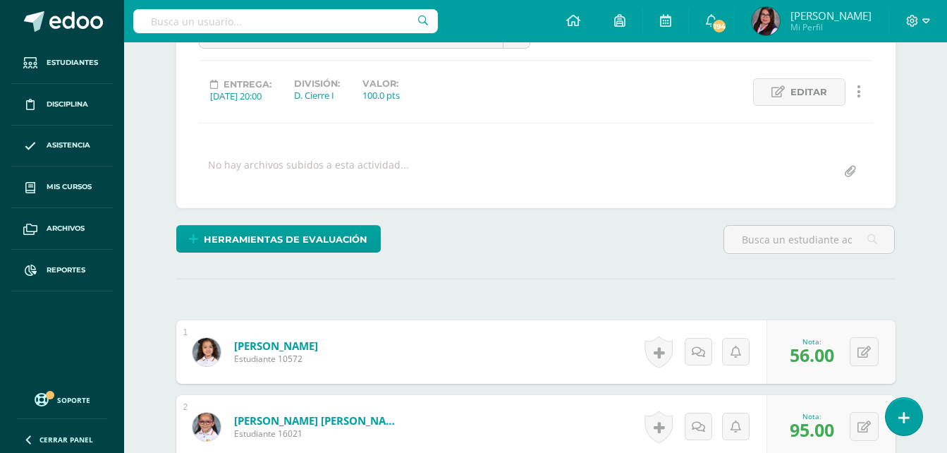
scroll to position [0, 0]
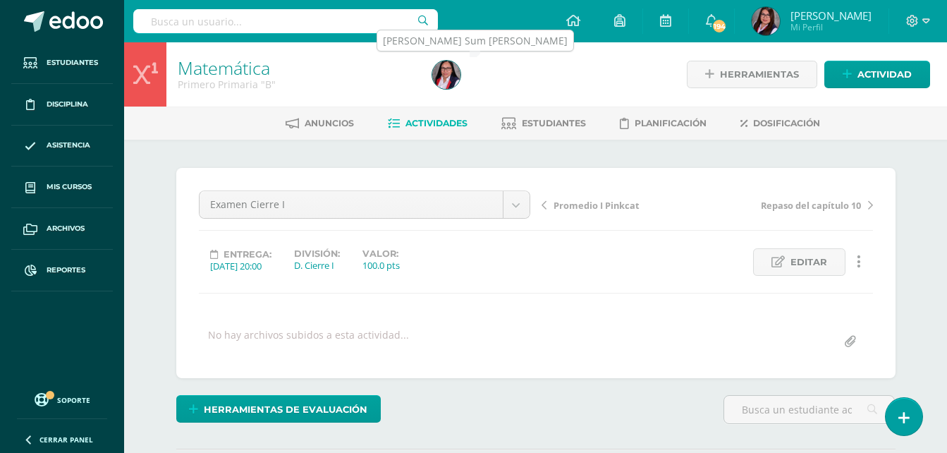
click at [453, 75] on img at bounding box center [446, 75] width 28 height 28
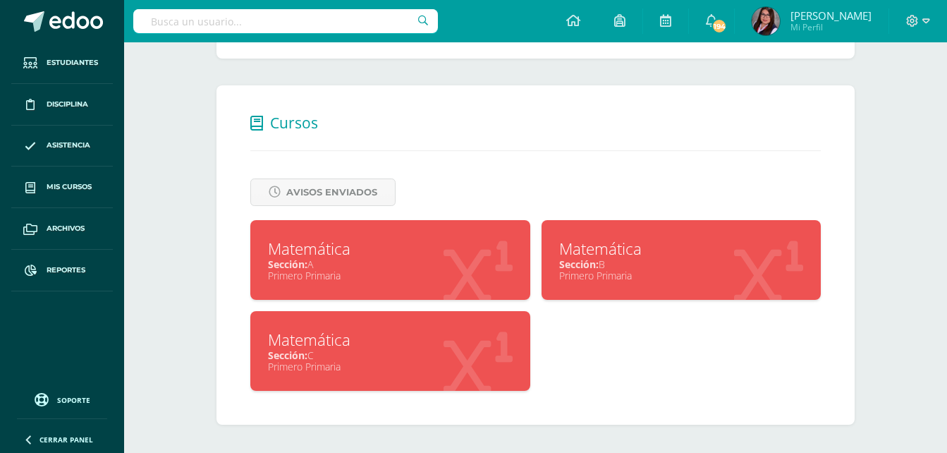
click at [466, 357] on div "Sección: C" at bounding box center [390, 354] width 245 height 13
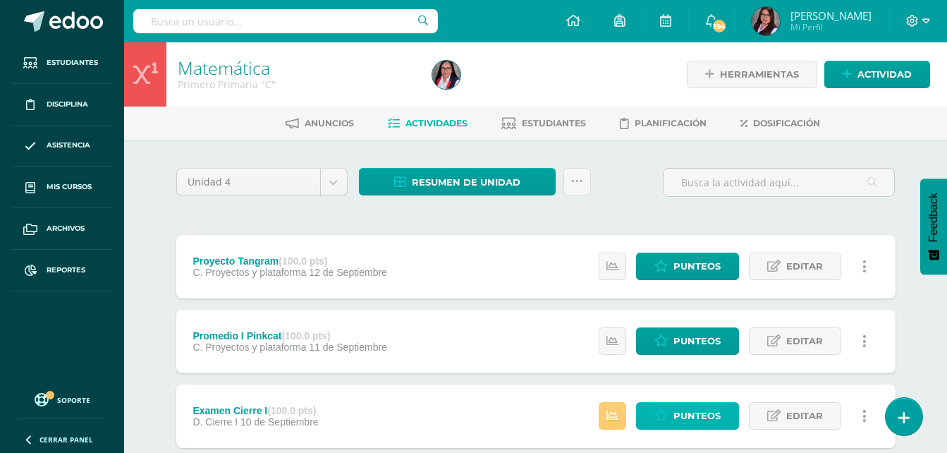
click at [685, 417] on span "Punteos" at bounding box center [696, 416] width 47 height 26
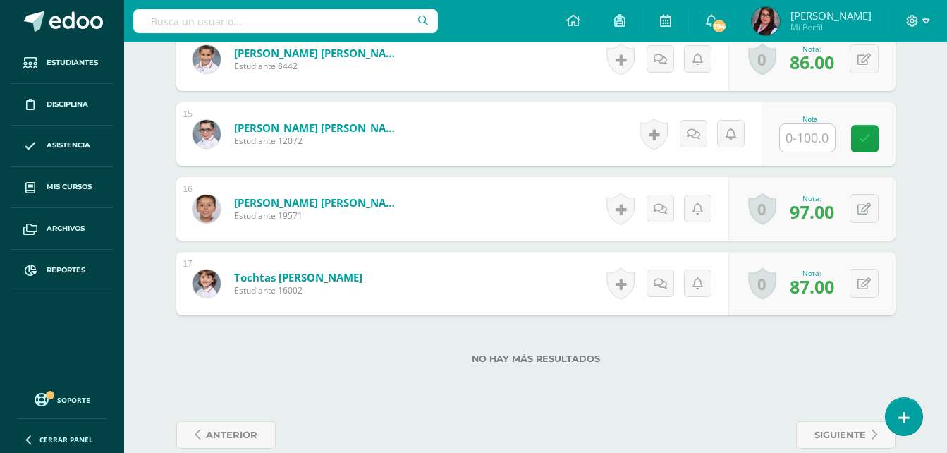
scroll to position [1458, 0]
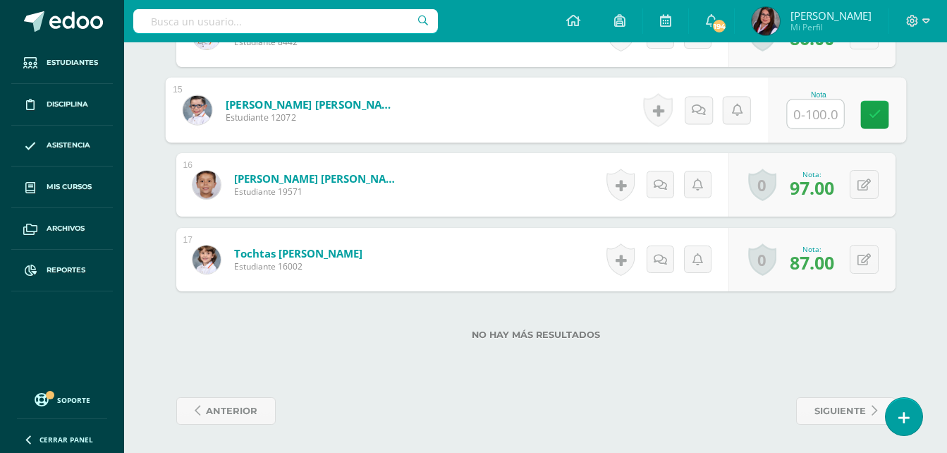
click at [812, 111] on input "text" at bounding box center [815, 114] width 56 height 28
type input "60"
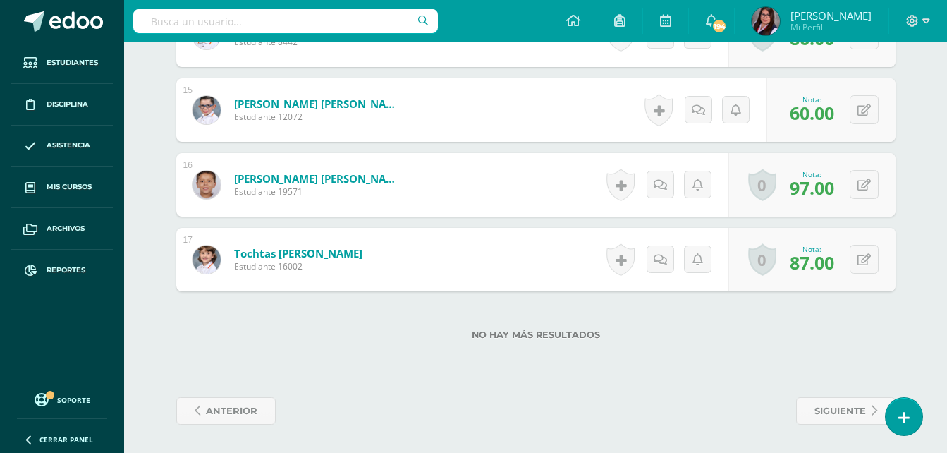
click at [348, 19] on input "text" at bounding box center [285, 21] width 305 height 24
type input "camila lehn"
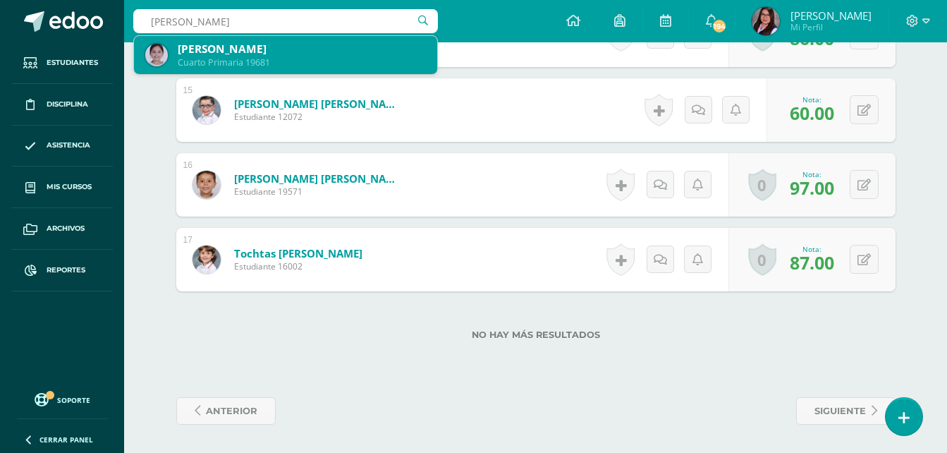
click at [295, 54] on div "Camila Lehnhoff Arévalo" at bounding box center [302, 49] width 248 height 15
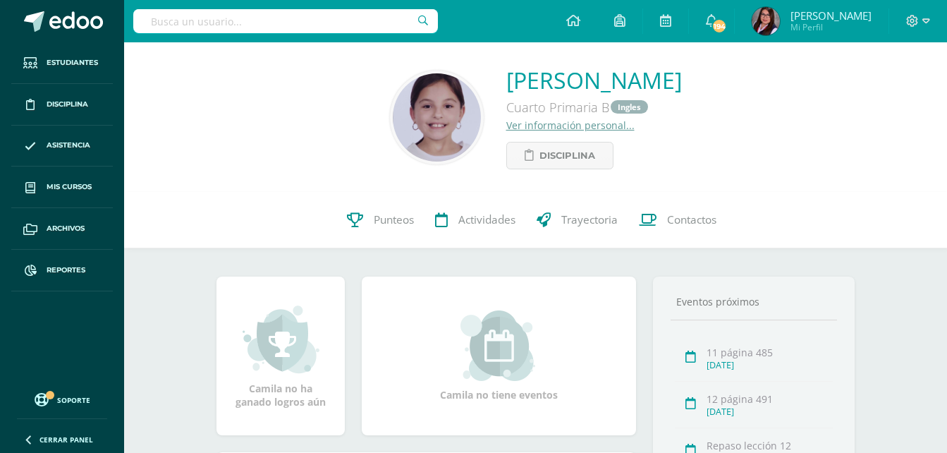
click at [551, 126] on link "Ver información personal..." at bounding box center [570, 124] width 128 height 13
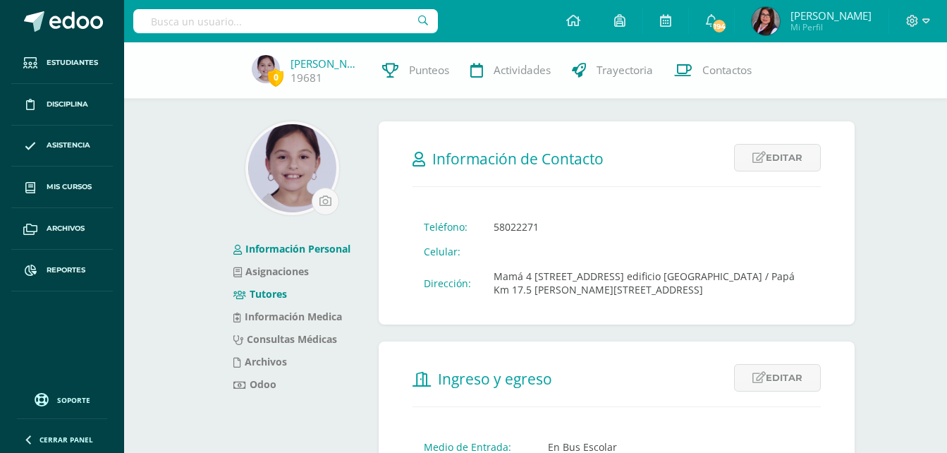
click at [270, 293] on link "Tutores" at bounding box center [260, 293] width 54 height 13
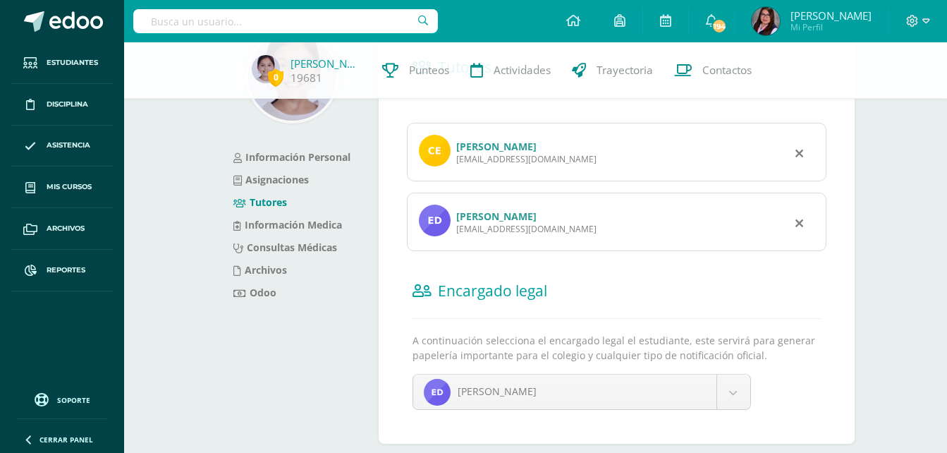
scroll to position [75, 0]
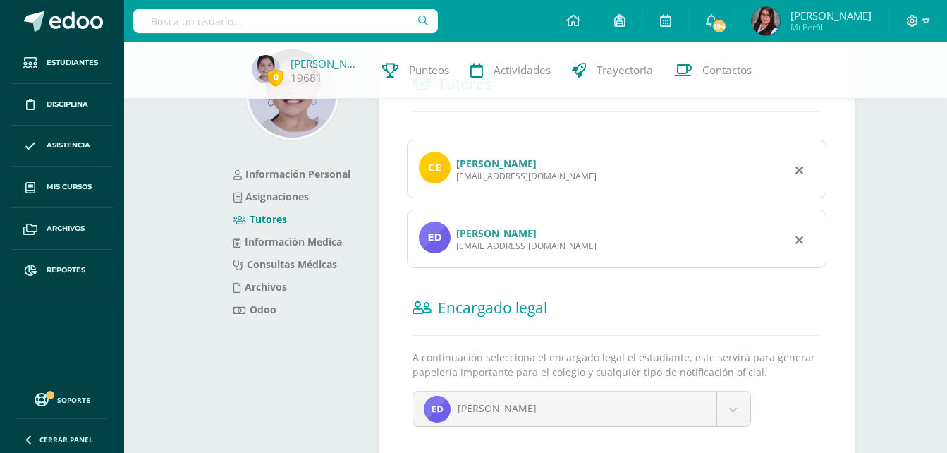
drag, startPoint x: 589, startPoint y: 171, endPoint x: 456, endPoint y: 172, distance: 132.6
click at [456, 172] on div "[PERSON_NAME] [EMAIL_ADDRESS][DOMAIN_NAME]" at bounding box center [617, 169] width 420 height 59
copy div "[EMAIL_ADDRESS][DOMAIN_NAME]"
drag, startPoint x: 568, startPoint y: 243, endPoint x: 458, endPoint y: 249, distance: 110.9
click at [458, 249] on div "[EMAIL_ADDRESS][DOMAIN_NAME]" at bounding box center [526, 246] width 140 height 12
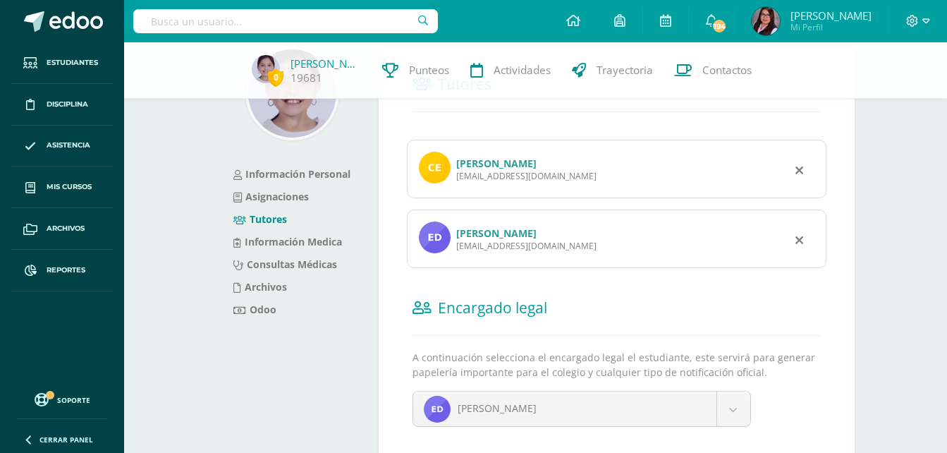
copy div "[EMAIL_ADDRESS][DOMAIN_NAME]"
